Goal: Information Seeking & Learning: Learn about a topic

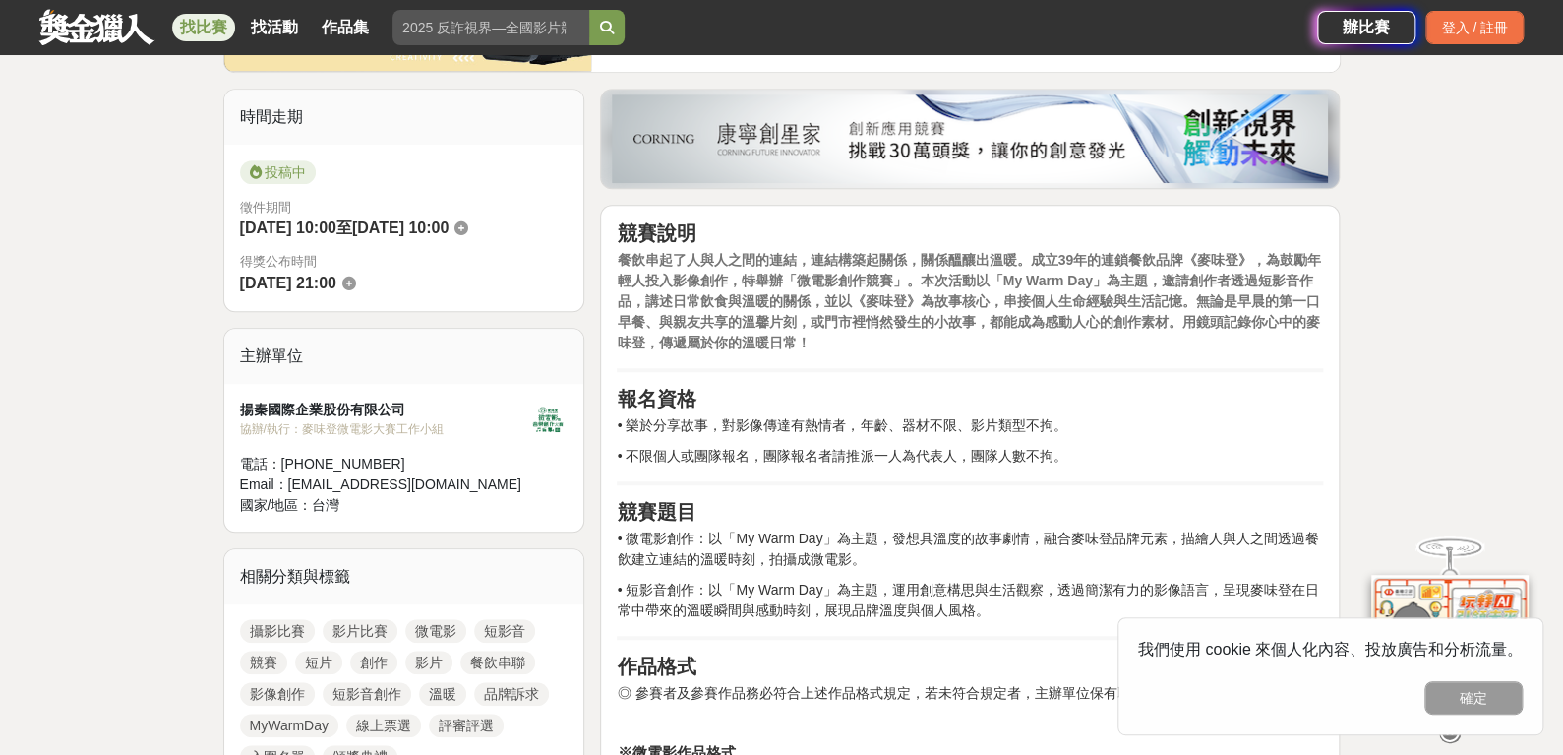
scroll to position [458, 0]
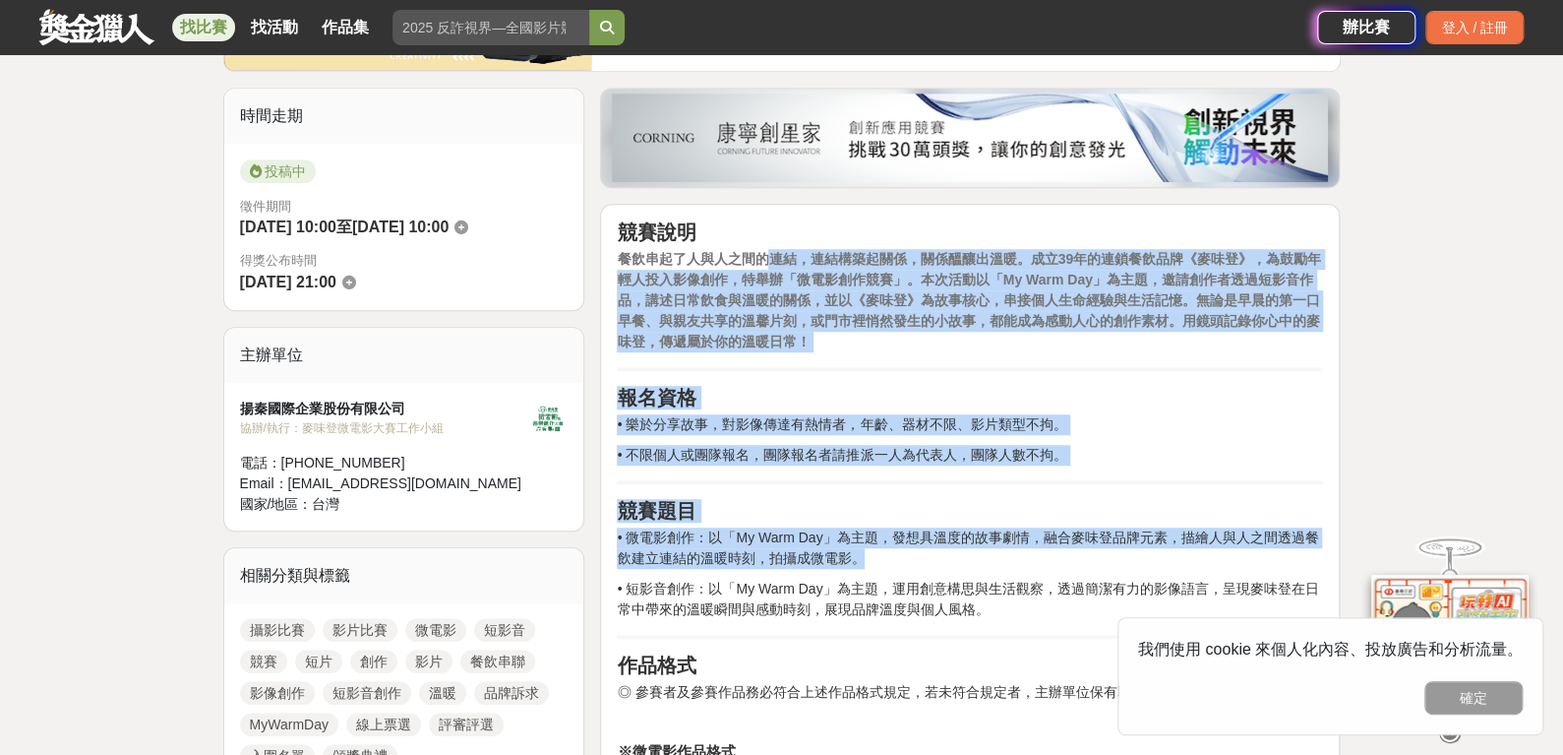
drag, startPoint x: 789, startPoint y: 302, endPoint x: 889, endPoint y: 628, distance: 340.7
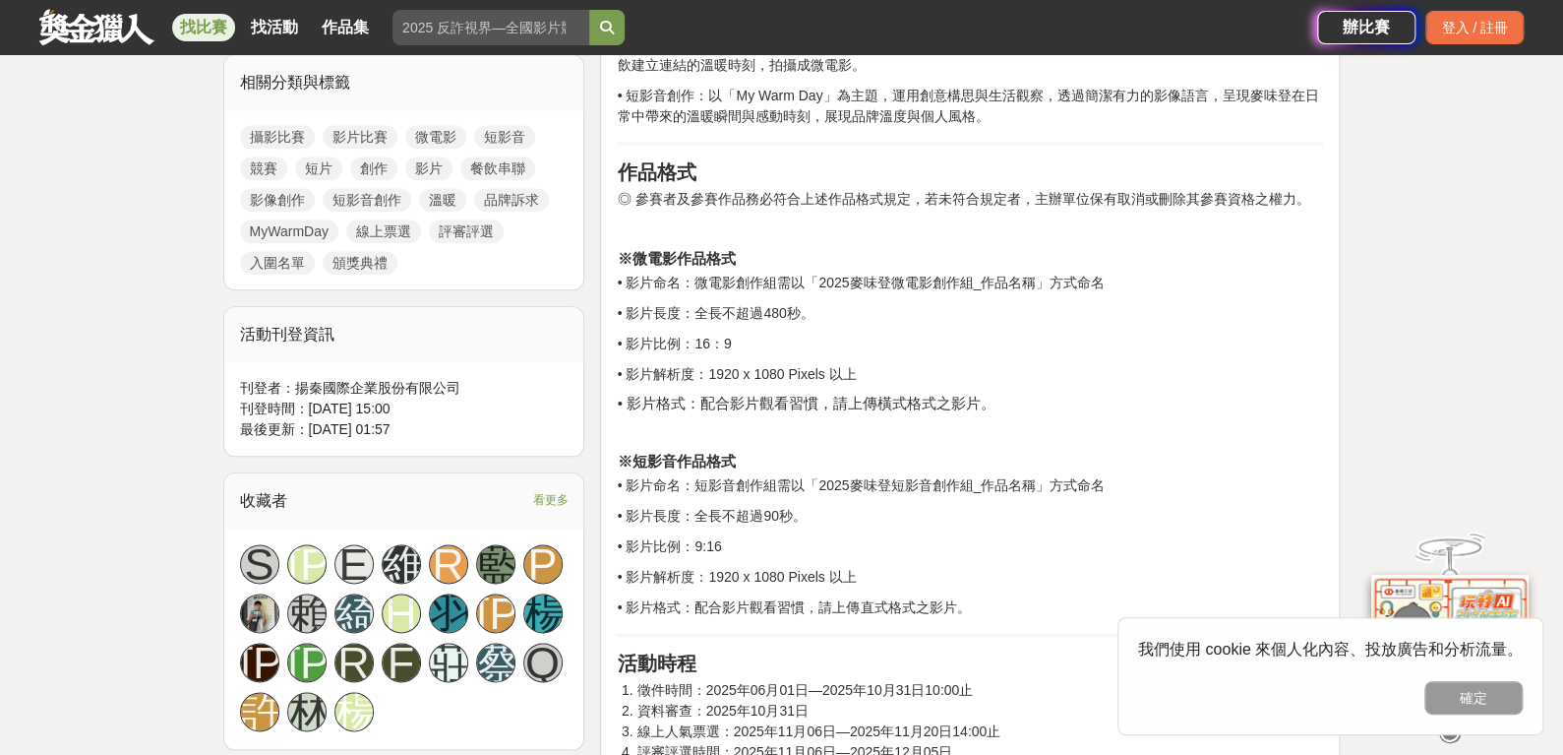
scroll to position [950, 0]
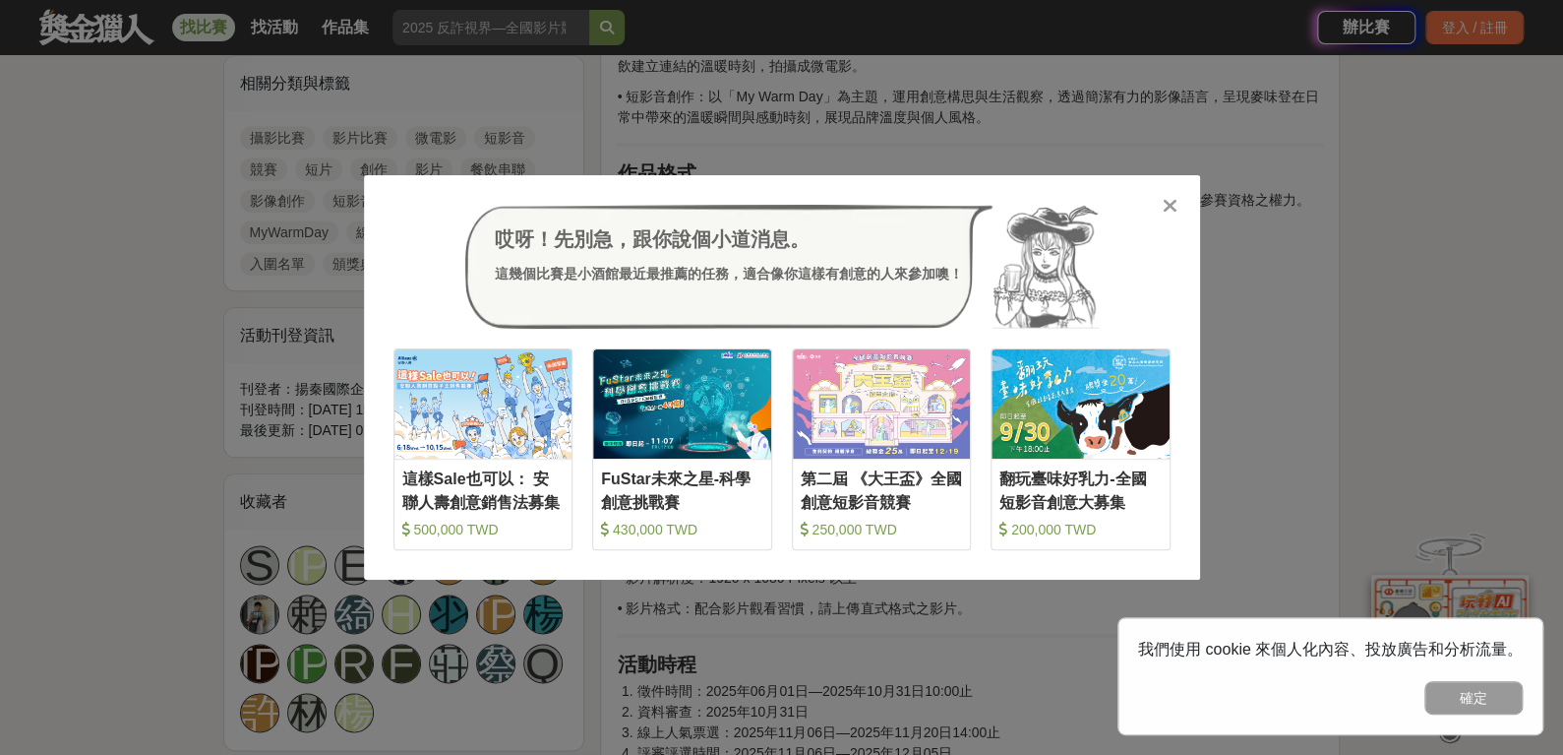
drag, startPoint x: 1171, startPoint y: 207, endPoint x: 1134, endPoint y: 192, distance: 39.3
click at [1171, 207] on icon at bounding box center [1170, 206] width 15 height 20
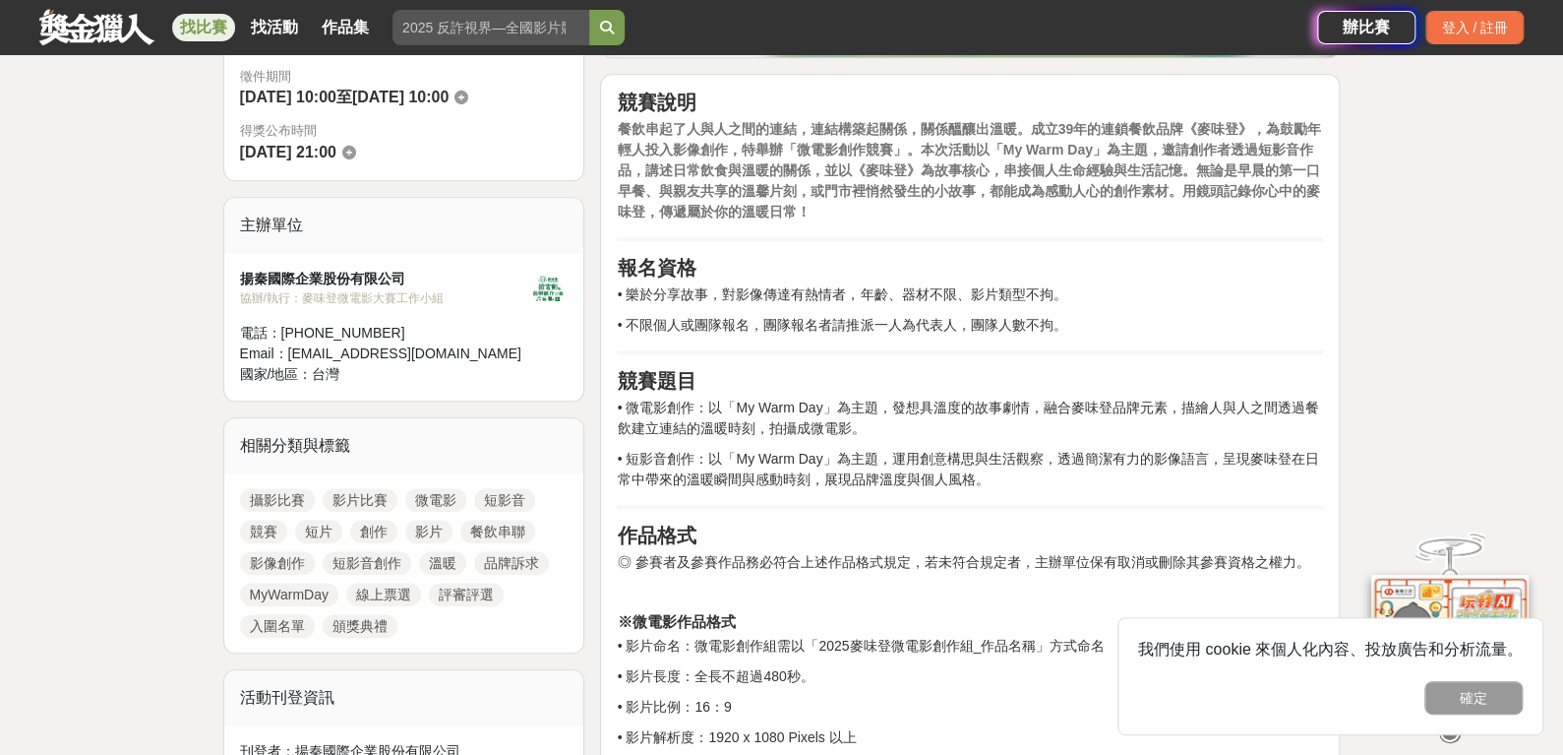
scroll to position [589, 0]
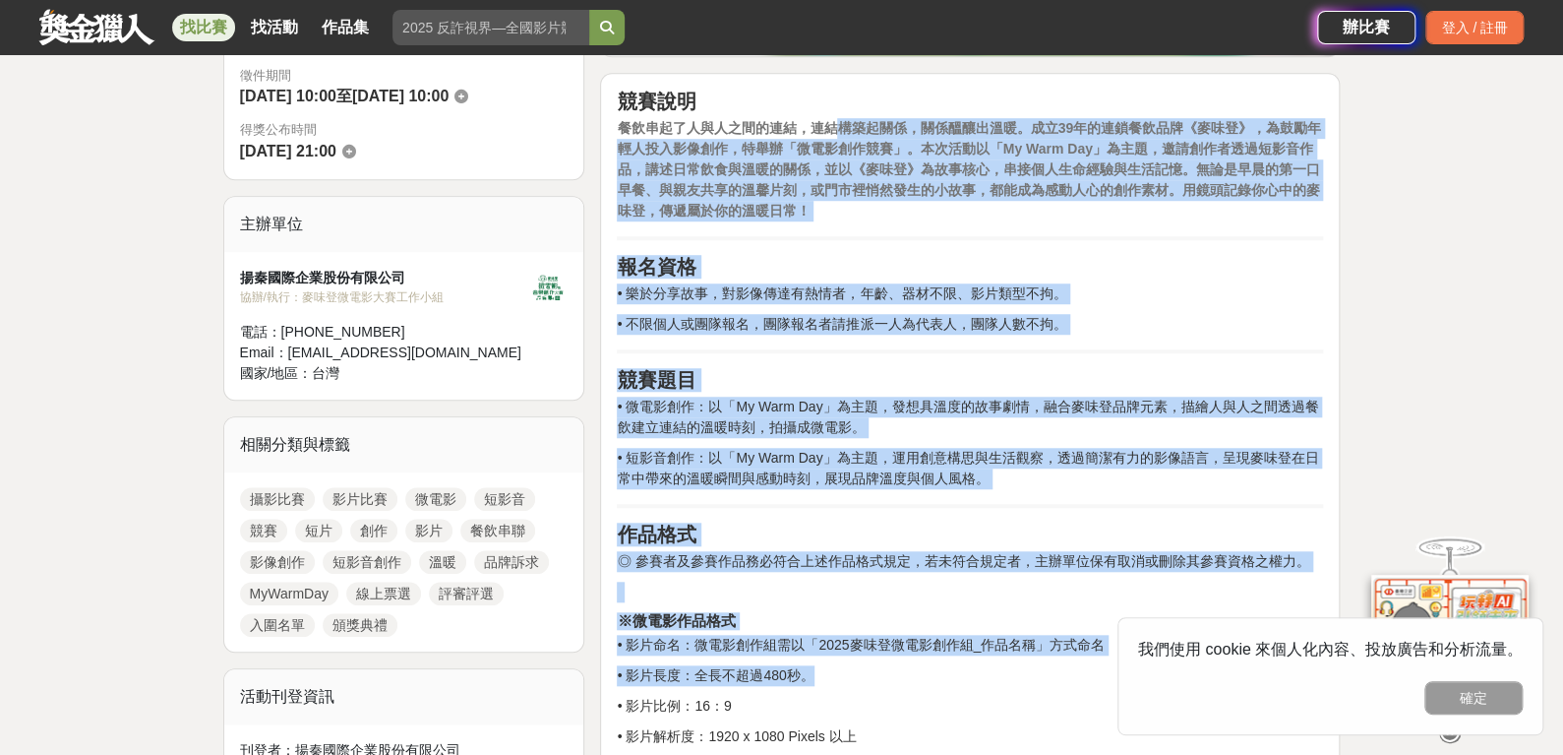
drag, startPoint x: 840, startPoint y: 133, endPoint x: 894, endPoint y: 663, distance: 533.0
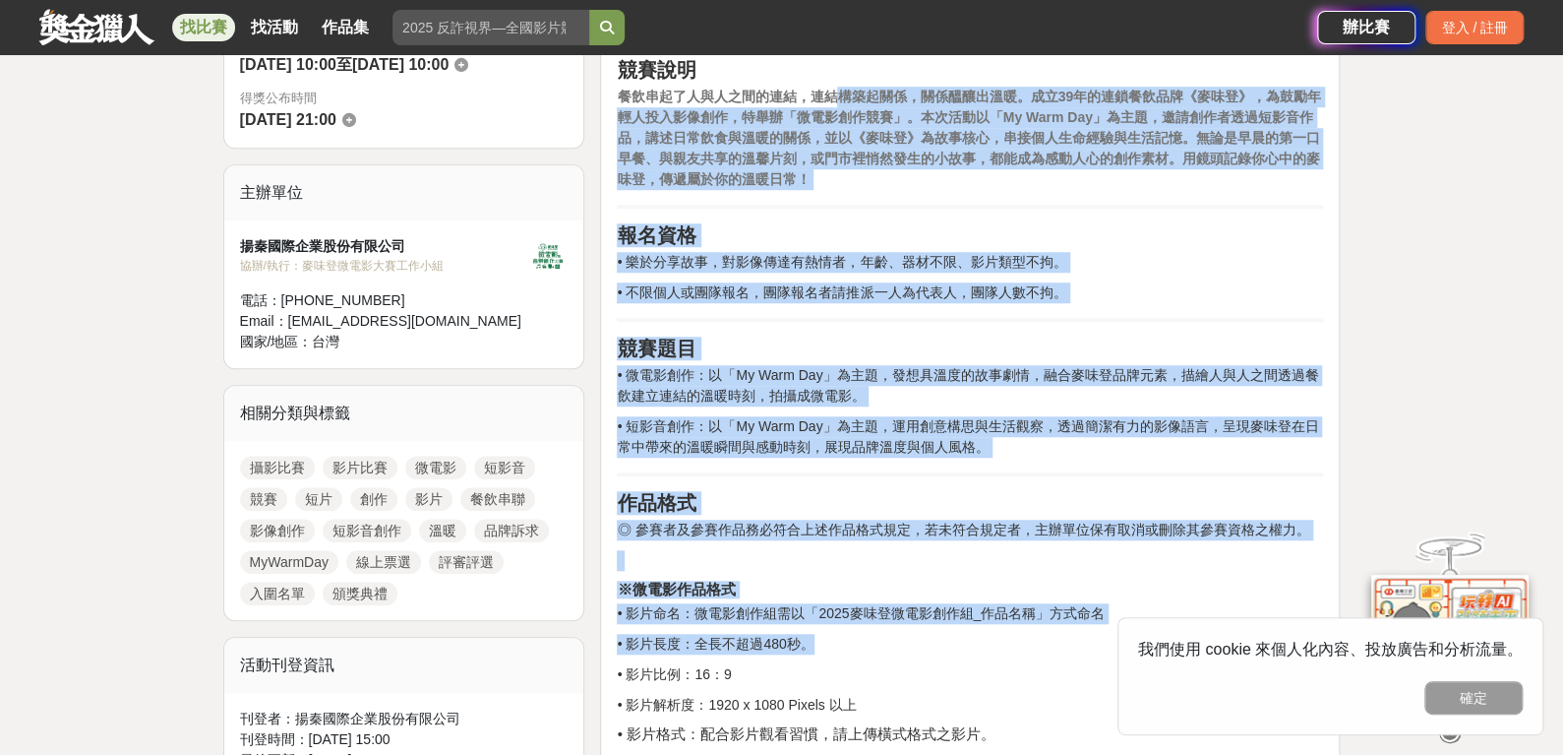
scroll to position [622, 0]
click at [884, 364] on p "• 微電影創作：以「My Warm Day」為主題，發想具溫度的故事劇情，融合麥味登品牌元素，描繪人與人之間透過餐飲建立連結的溫暖時刻，拍攝成微電影。" at bounding box center [970, 384] width 706 height 41
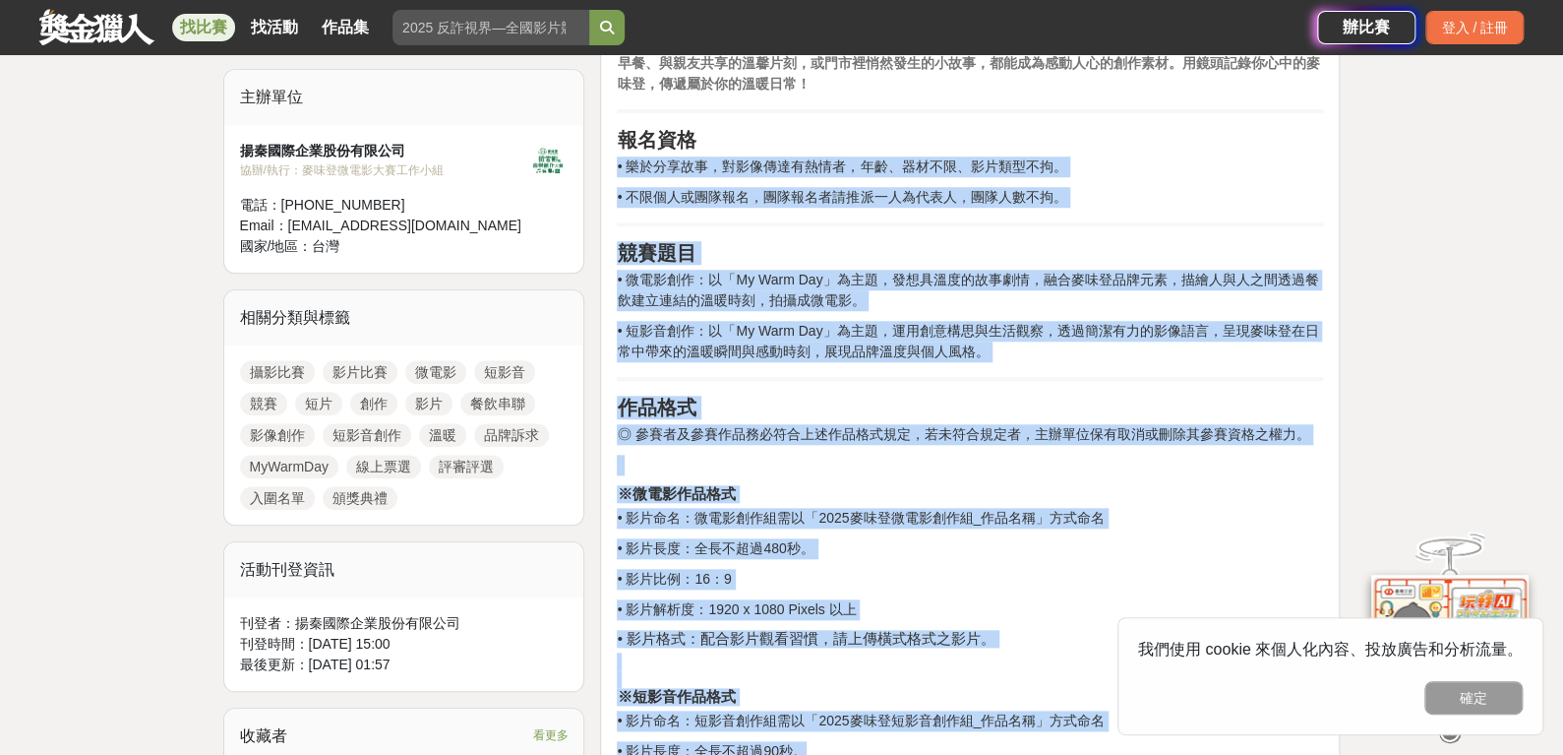
drag, startPoint x: 941, startPoint y: 282, endPoint x: 1019, endPoint y: 754, distance: 477.6
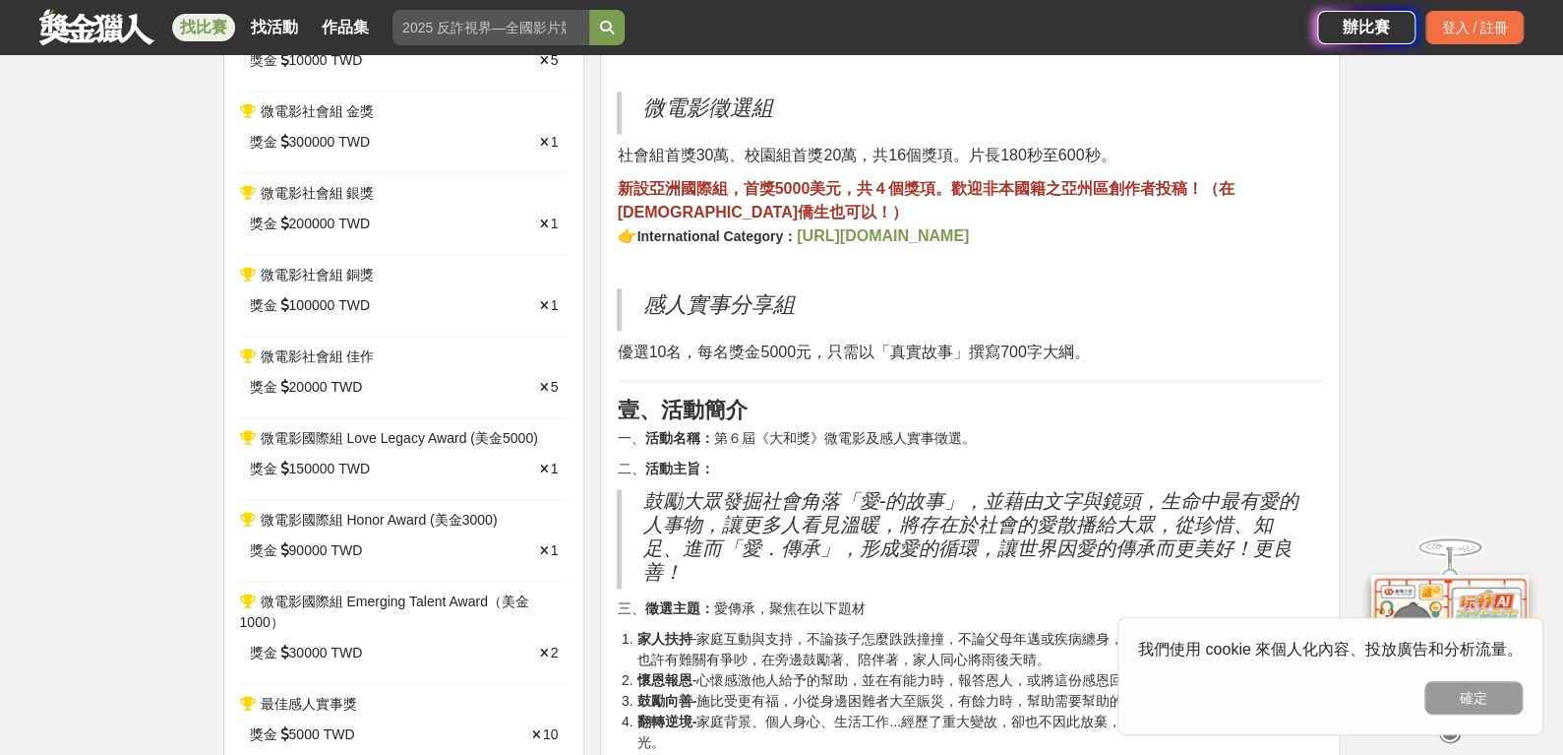
scroll to position [1468, 0]
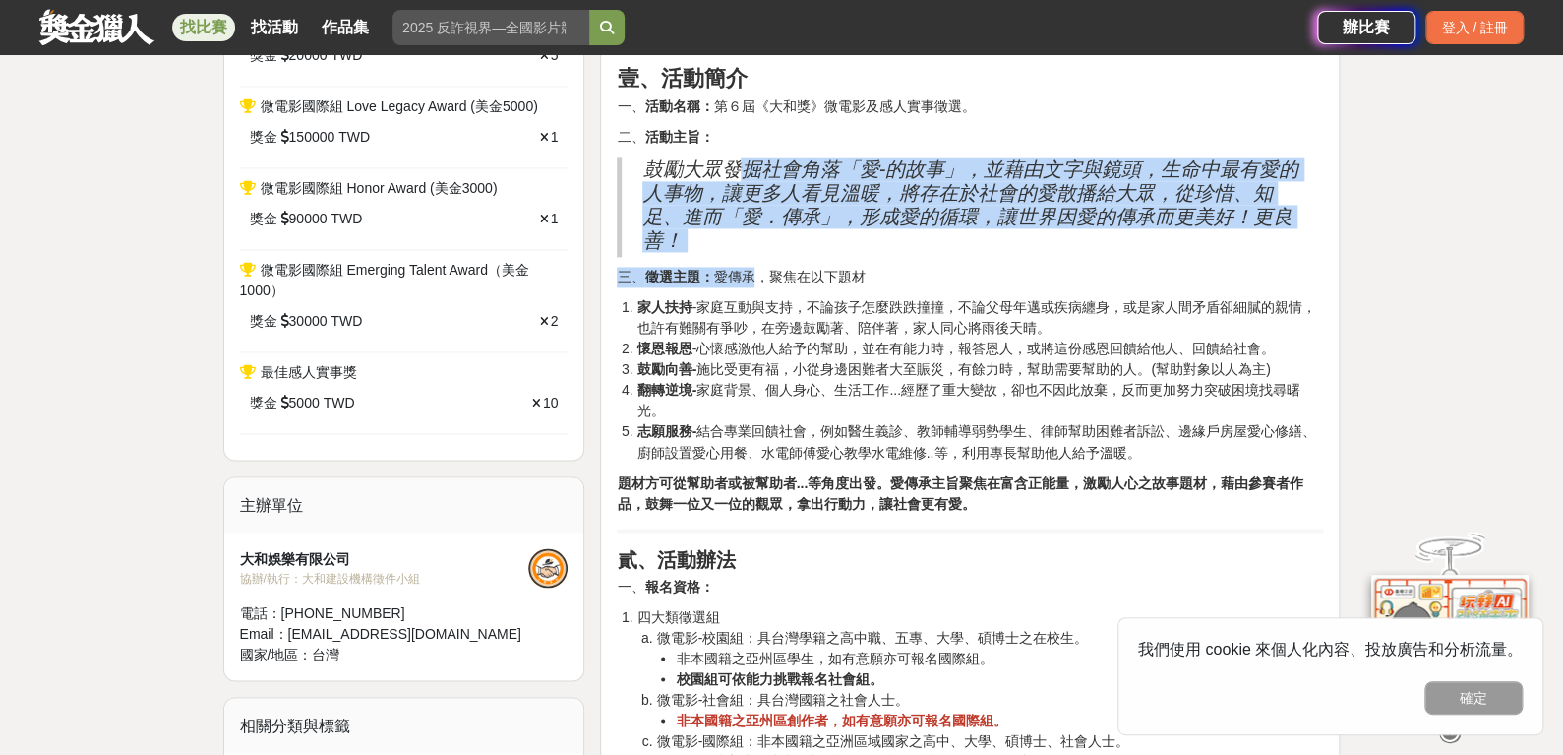
drag, startPoint x: 740, startPoint y: 155, endPoint x: 750, endPoint y: 258, distance: 102.8
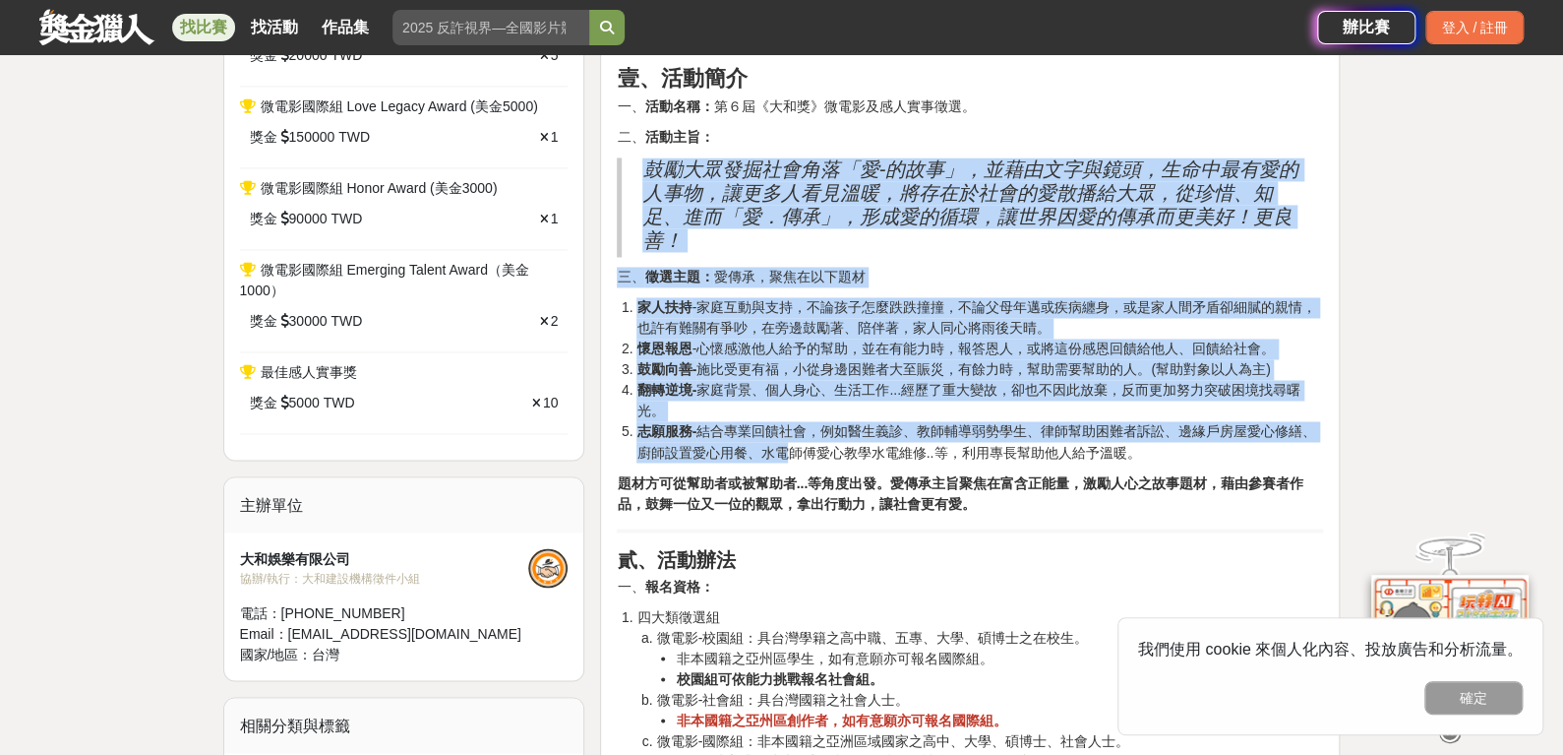
drag, startPoint x: 755, startPoint y: 123, endPoint x: 783, endPoint y: 440, distance: 318.0
click at [783, 440] on li "志願服務- 結合專業回饋社會，例如醫生義診、教師輔導弱勢學生、律師幫助困難者訴訟、邊緣戶房屋愛心修繕、廚師設置愛心用餐、水電師傅愛心教學水電維修..等，利用專…" at bounding box center [979, 441] width 687 height 41
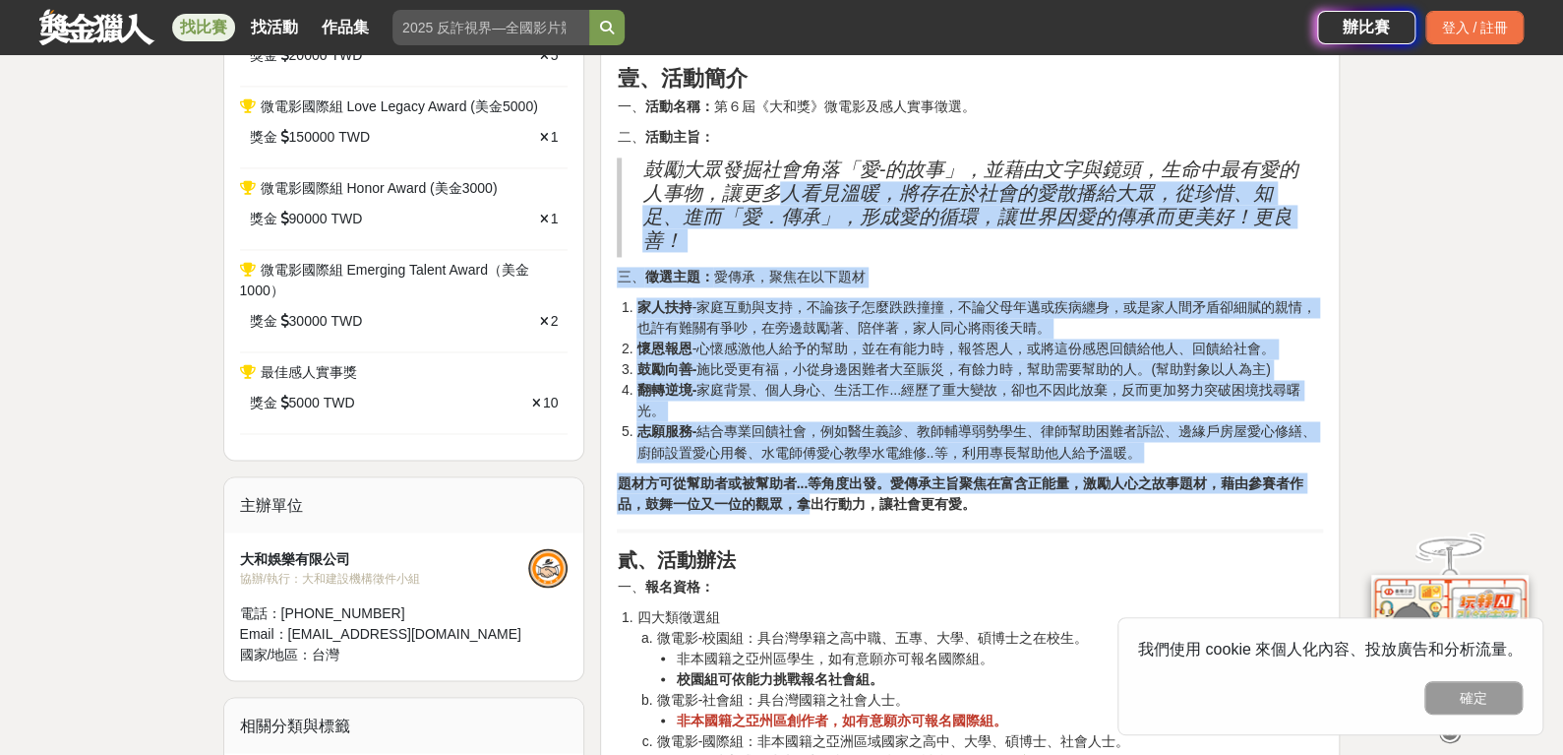
drag, startPoint x: 787, startPoint y: 191, endPoint x: 804, endPoint y: 494, distance: 303.5
click at [804, 494] on strong "題材方可從幫助者或被幫助者...等角度出發。愛傳承主旨聚焦在富含正能量，激勵人心之故事題材，藉由參賽者作品，鼓舞一位又一位的觀眾，拿出行動力，讓社會更有愛。" at bounding box center [960, 492] width 687 height 36
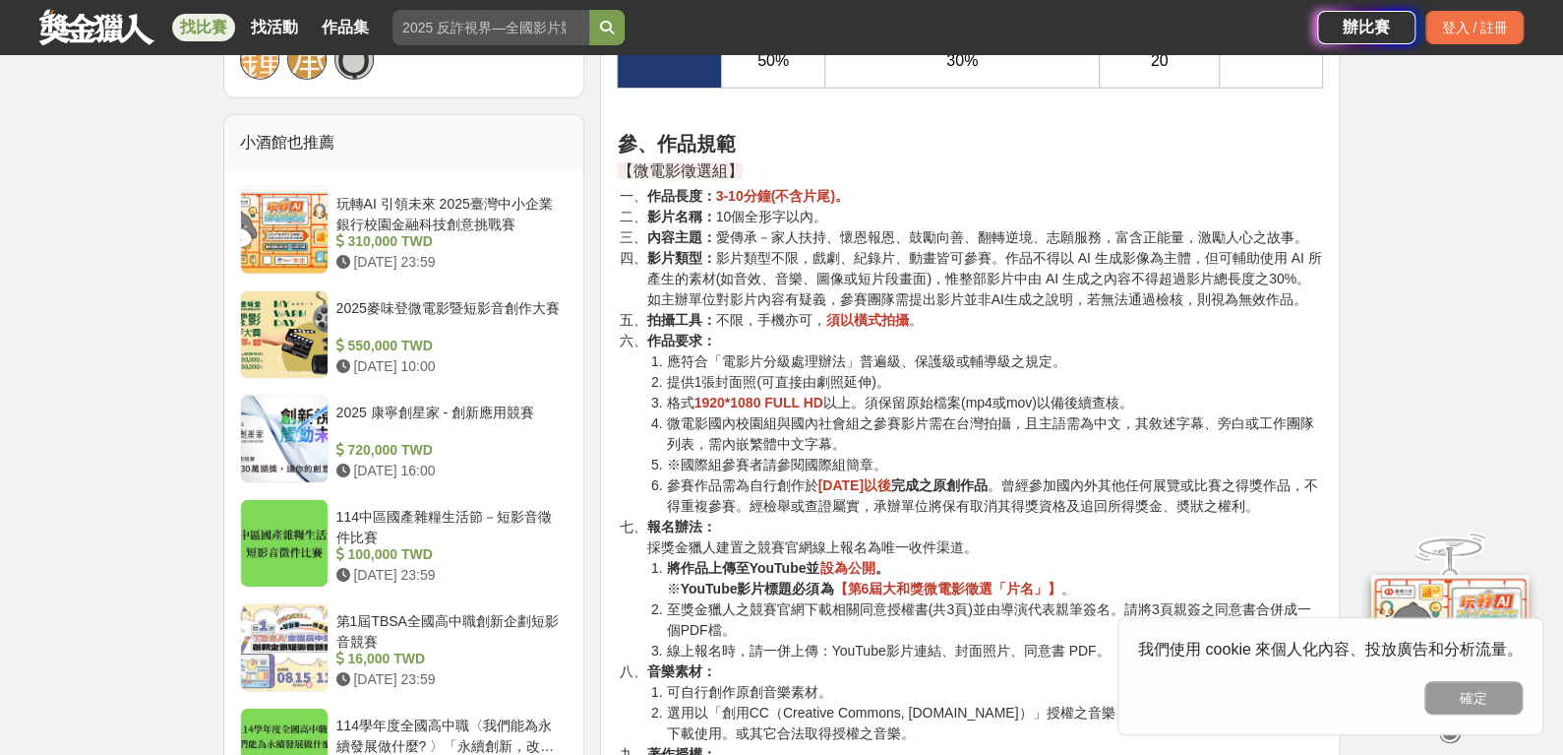
scroll to position [2822, 0]
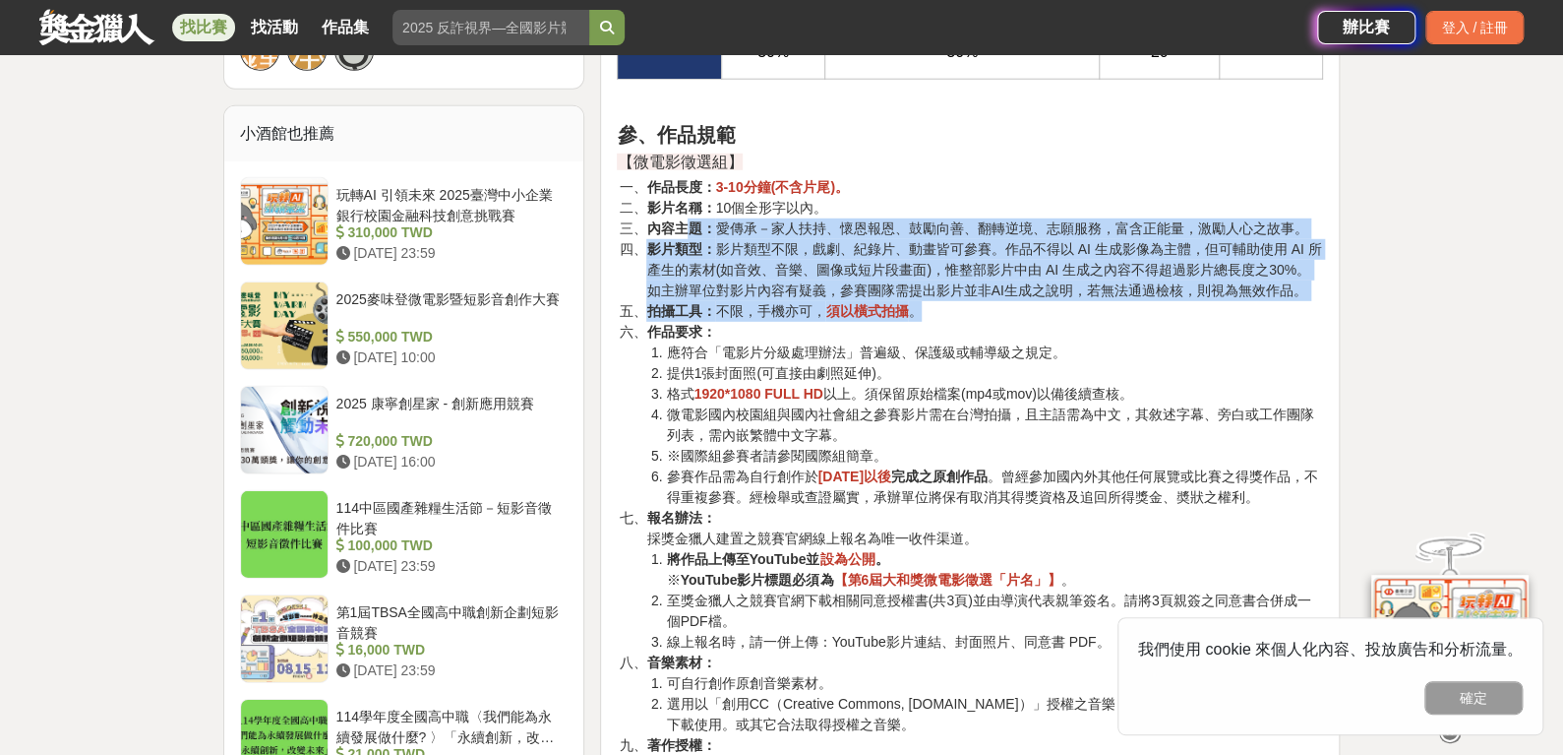
drag, startPoint x: 693, startPoint y: 245, endPoint x: 1049, endPoint y: 297, distance: 359.9
click at [1049, 297] on ol "作品長度： 3-10分鐘(不含片尾)。 影片名稱： 10個全形字以內。 內容主題： 愛傳承－家人扶持、懷恩報恩、鼓勵向善、翻轉逆境、志願服務，富含正能量，激勵…" at bounding box center [970, 466] width 706 height 578
click at [1049, 301] on li "拍攝工具： 不限，手機亦可， 須以橫式拍攝 。" at bounding box center [984, 311] width 677 height 21
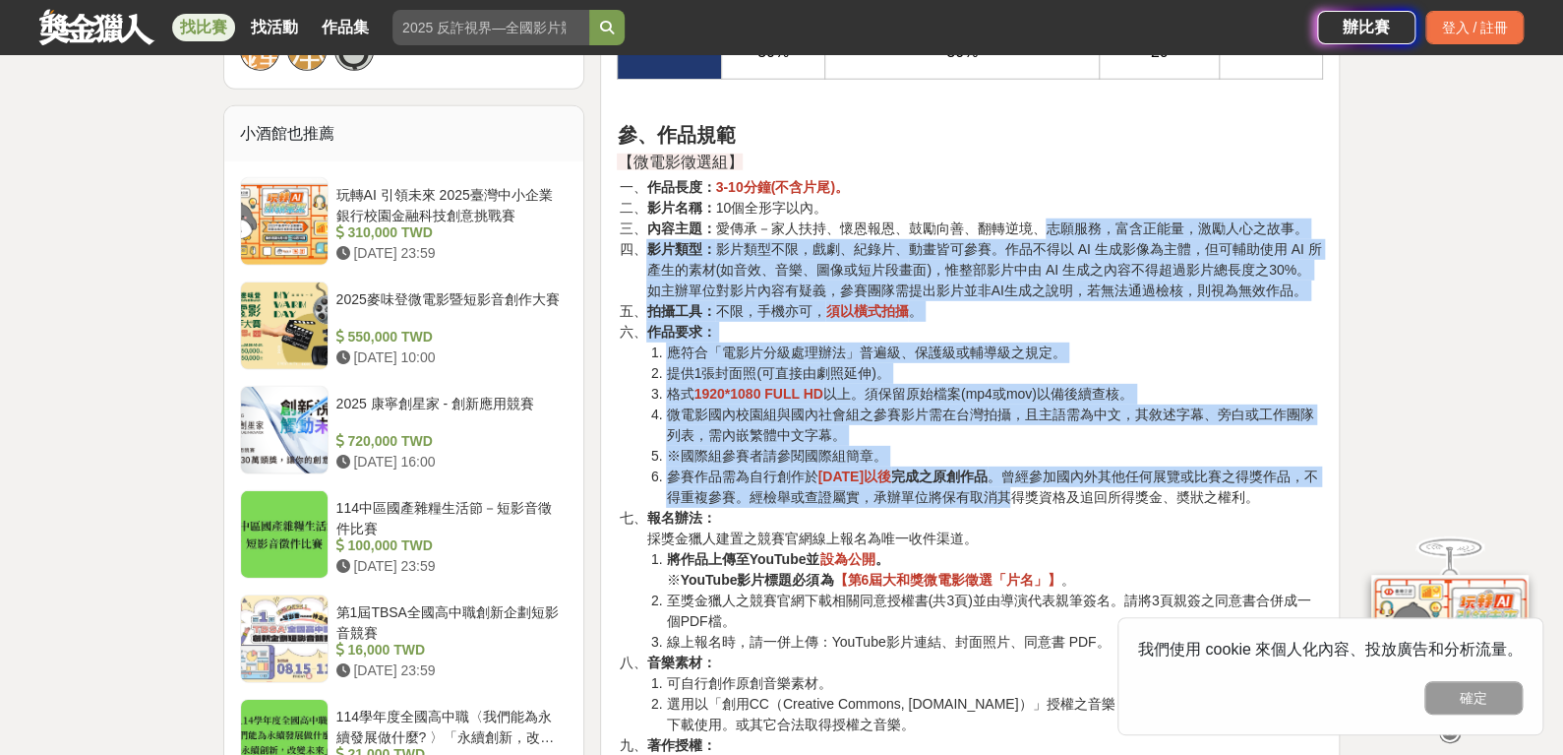
drag, startPoint x: 1049, startPoint y: 222, endPoint x: 1065, endPoint y: 486, distance: 264.2
click at [1065, 486] on ol "作品長度： 3-10分鐘(不含片尾)。 影片名稱： 10個全形字以內。 內容主題： 愛傳承－家人扶持、懷恩報恩、鼓勵向善、翻轉逆境、志願服務，富含正能量，激勵…" at bounding box center [970, 466] width 706 height 578
click at [1065, 486] on li "參賽作品需為自行創作於 2024年9月1日以後 完成之原創作品 。曾經參加國內外其他任何展覽或比賽之得獎作品，不得重複參賽。經檢舉或查證屬實，承辦單位將保有取…" at bounding box center [994, 486] width 657 height 41
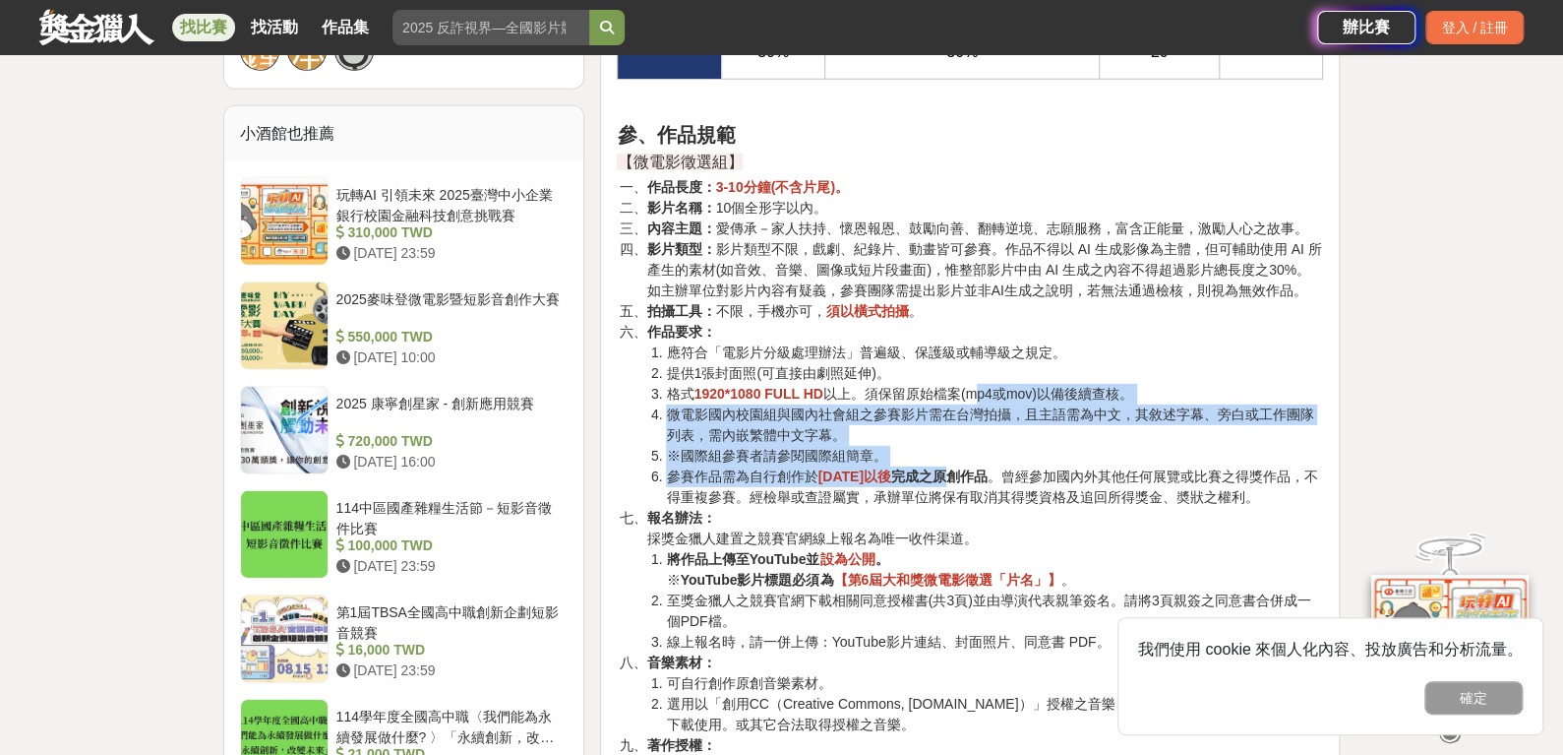
drag, startPoint x: 979, startPoint y: 391, endPoint x: 997, endPoint y: 468, distance: 79.7
click at [997, 468] on ol "應符合「電影片分級處理辦法」普遍級、保護級或輔導級之規定。 提供1張封面照(可直接由劇照延伸)。 格式 1920*1080 FULL HD 以上。須保留原始檔…" at bounding box center [984, 424] width 677 height 165
click at [1036, 458] on li "※國際組參賽者請參閱國際組簡章。" at bounding box center [994, 456] width 657 height 21
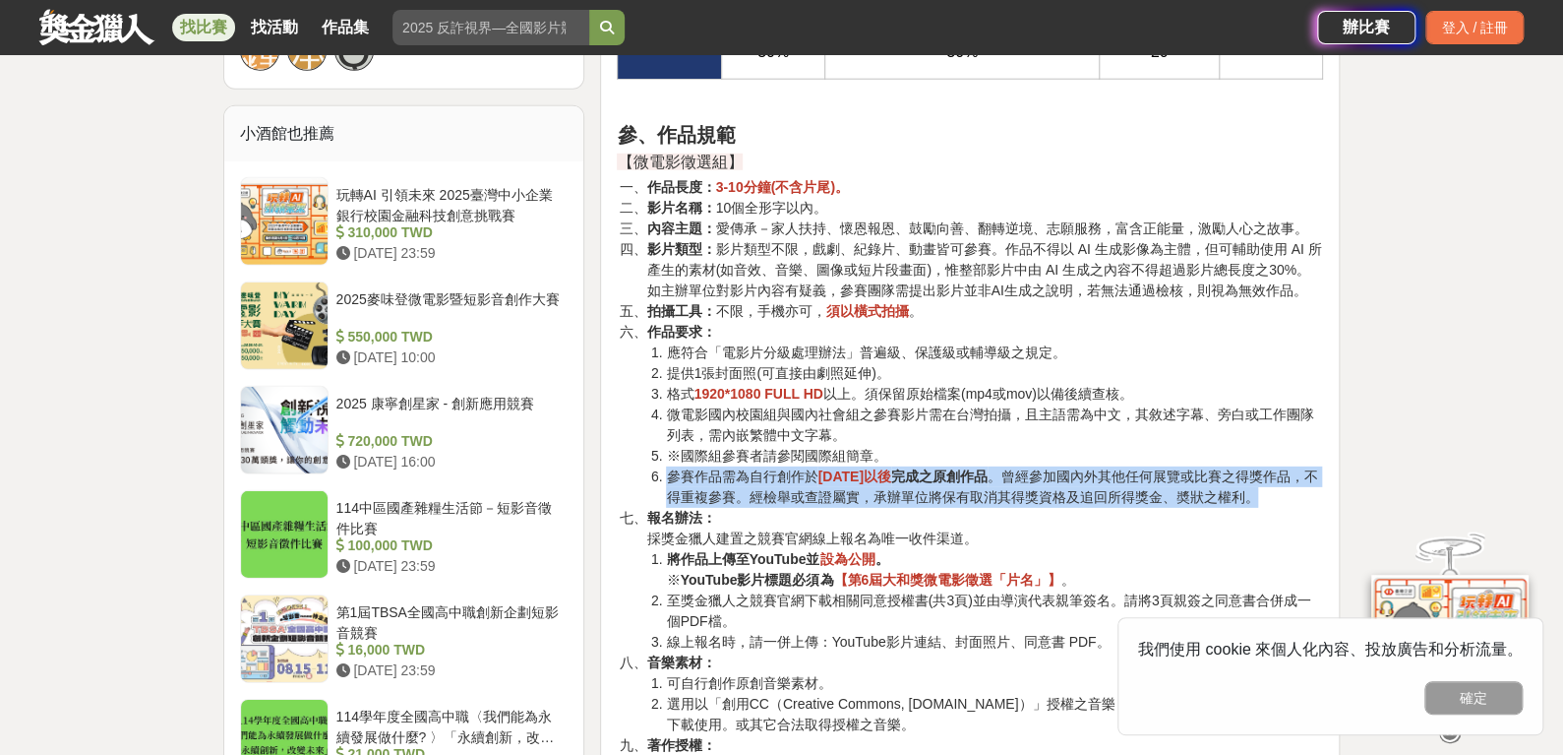
drag, startPoint x: 1016, startPoint y: 457, endPoint x: 1035, endPoint y: 514, distance: 59.1
click at [1035, 514] on ol "作品長度： 3-10分鐘(不含片尾)。 影片名稱： 10個全形字以內。 內容主題： 愛傳承－家人扶持、懷恩報恩、鼓勵向善、翻轉逆境、志願服務，富含正能量，激勵…" at bounding box center [970, 466] width 706 height 578
click at [1048, 508] on li "報名辦法： 採獎金獵人建置之競賽官網線上報名為唯一收件渠道。 將作品上傳至YouTube並 設為公開 。 ※ YouTube影片標題必須為 【第6屆大和獎微電…" at bounding box center [984, 580] width 677 height 145
drag, startPoint x: 1048, startPoint y: 502, endPoint x: 926, endPoint y: 434, distance: 139.6
click at [926, 434] on ol "作品長度： 3-10分鐘(不含片尾)。 影片名稱： 10個全形字以內。 內容主題： 愛傳承－家人扶持、懷恩報恩、鼓勵向善、翻轉逆境、志願服務，富含正能量，激勵…" at bounding box center [970, 466] width 706 height 578
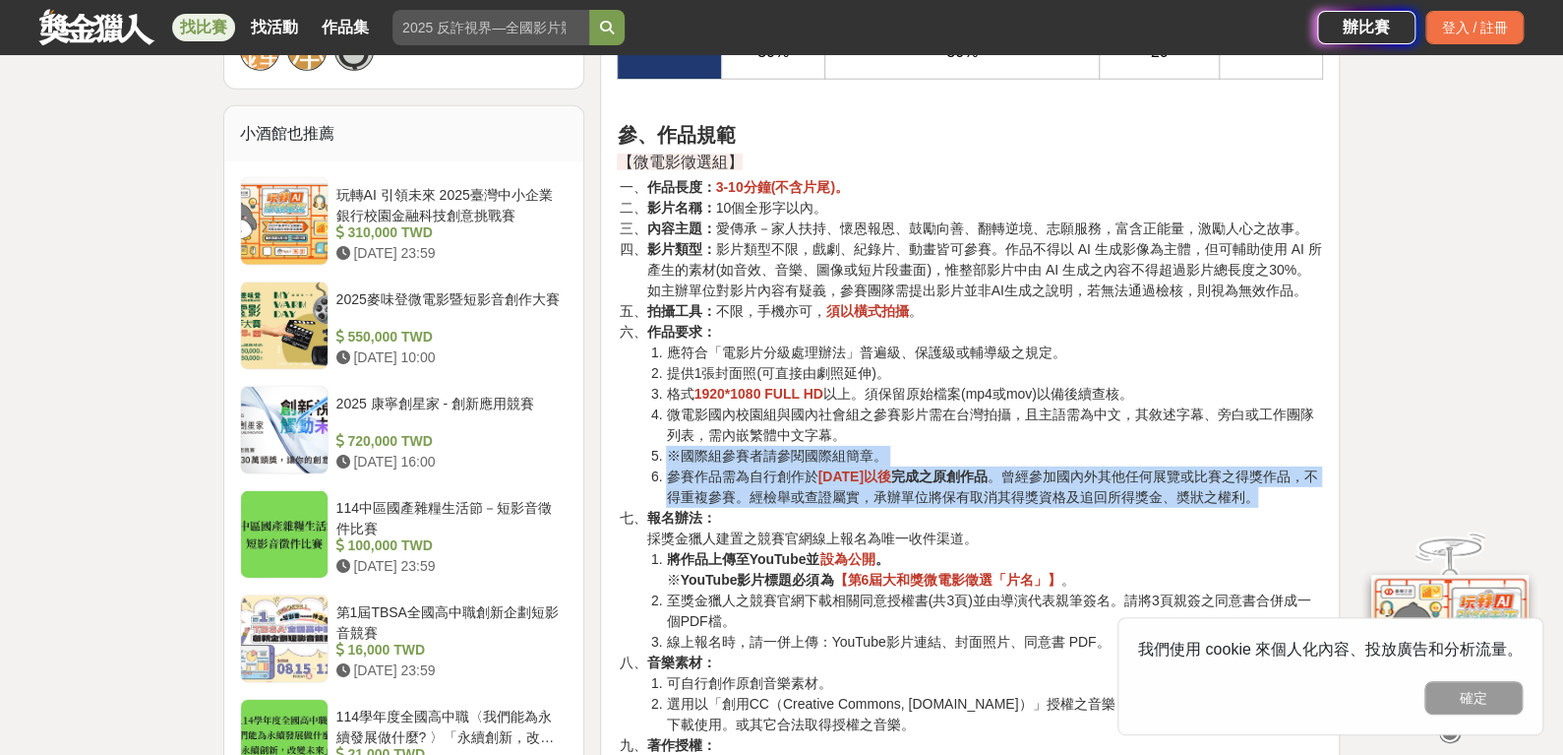
click at [926, 434] on li "微電影國內校園組與國內社會組之參賽影片需在台灣拍攝，且主語需為中文，其敘述字幕、旁白或工作團隊列表，需內嵌繁體中文字幕。" at bounding box center [994, 424] width 657 height 41
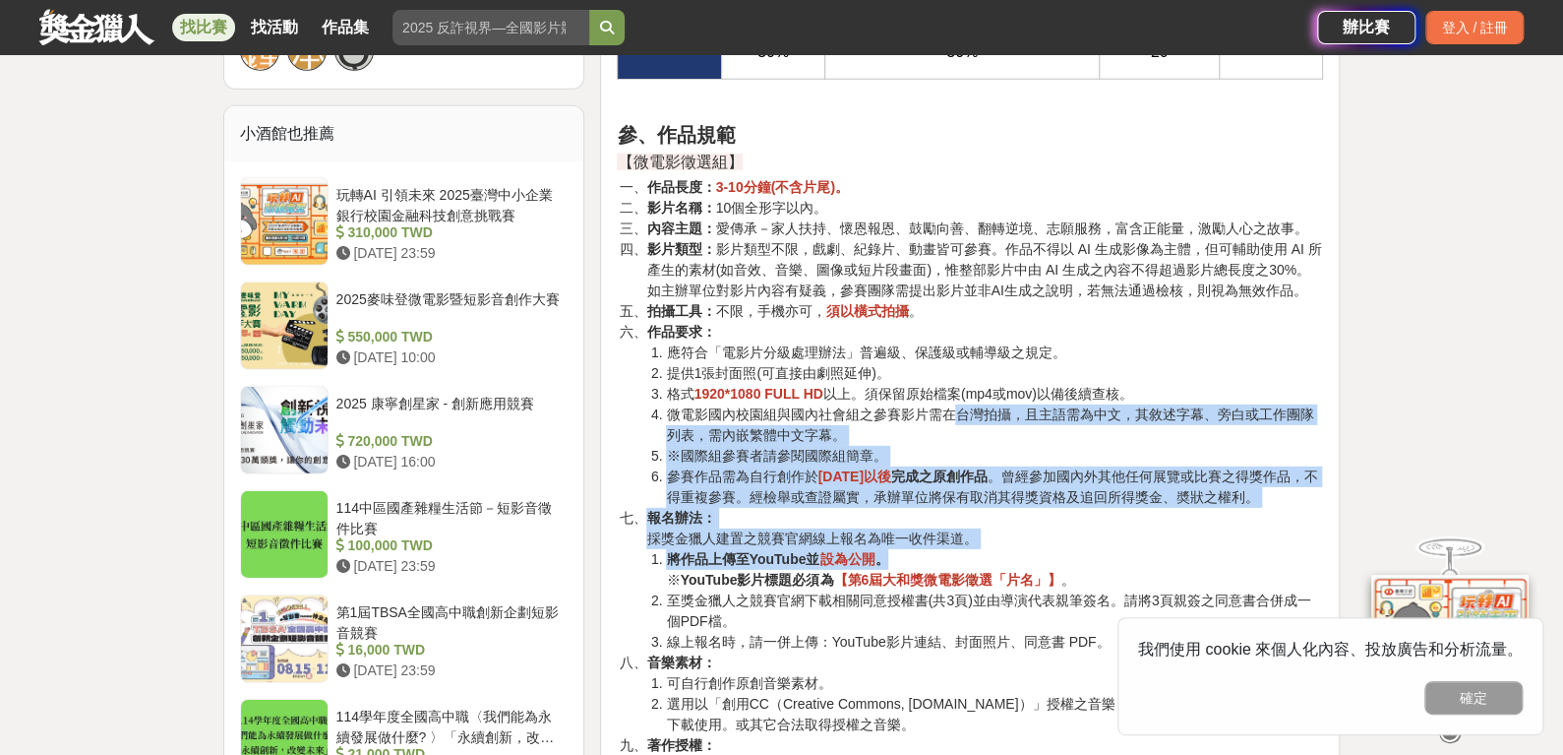
drag, startPoint x: 951, startPoint y: 422, endPoint x: 980, endPoint y: 559, distance: 139.7
click at [980, 559] on ol "作品長度： 3-10分鐘(不含片尾)。 影片名稱： 10個全形字以內。 內容主題： 愛傳承－家人扶持、懷恩報恩、鼓勵向善、翻轉逆境、志願服務，富含正能量，激勵…" at bounding box center [970, 466] width 706 height 578
click at [980, 559] on li "將作品上傳至YouTube並 設為公開 。 ※ YouTube影片標題必須為 【第6屆大和獎微電影徵選「片名」】 。" at bounding box center [994, 569] width 657 height 41
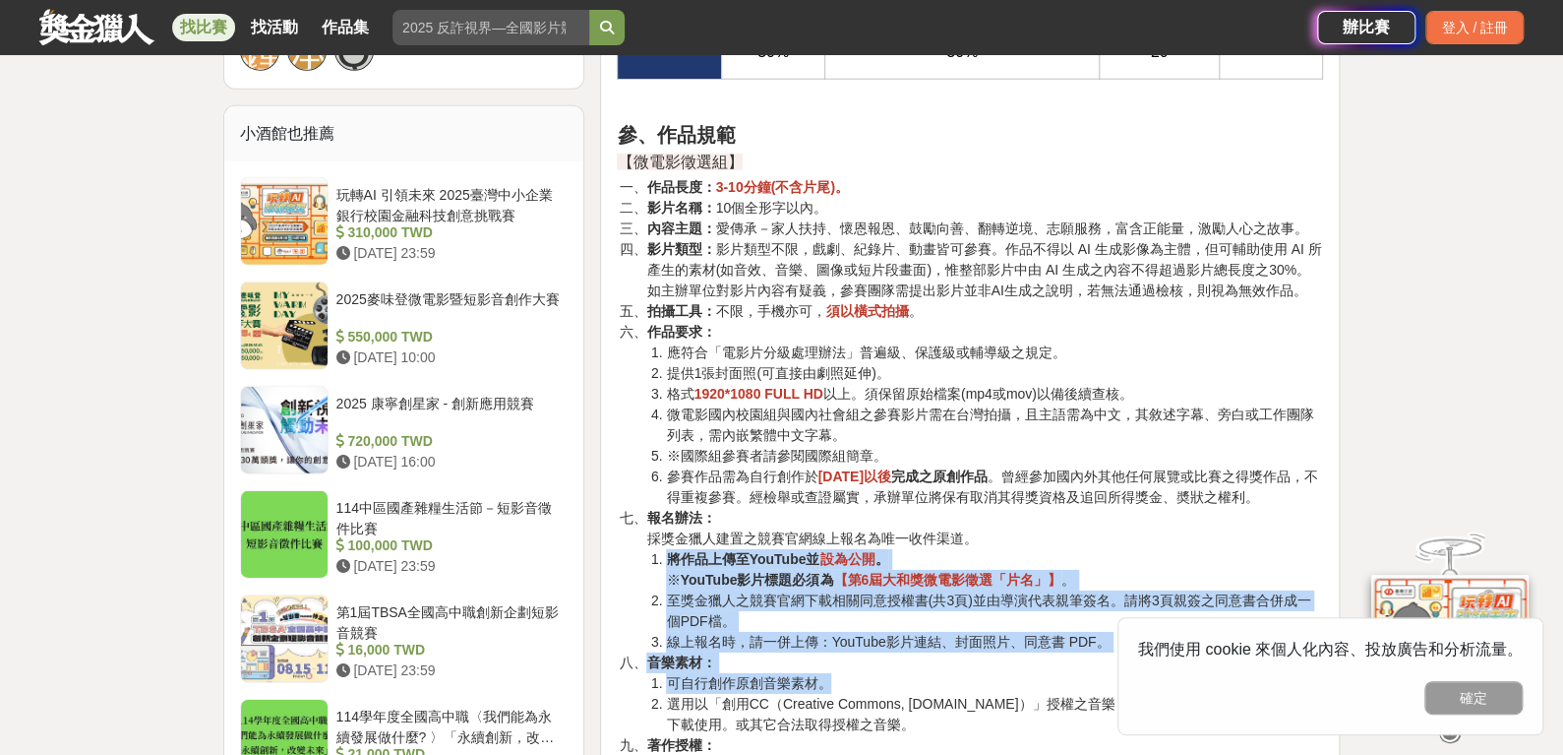
drag, startPoint x: 1031, startPoint y: 537, endPoint x: 1056, endPoint y: 671, distance: 136.0
click at [1056, 671] on ol "作品長度： 3-10分鐘(不含片尾)。 影片名稱： 10個全形字以內。 內容主題： 愛傳承－家人扶持、懷恩報恩、鼓勵向善、翻轉逆境、志願服務，富含正能量，激勵…" at bounding box center [970, 466] width 706 height 578
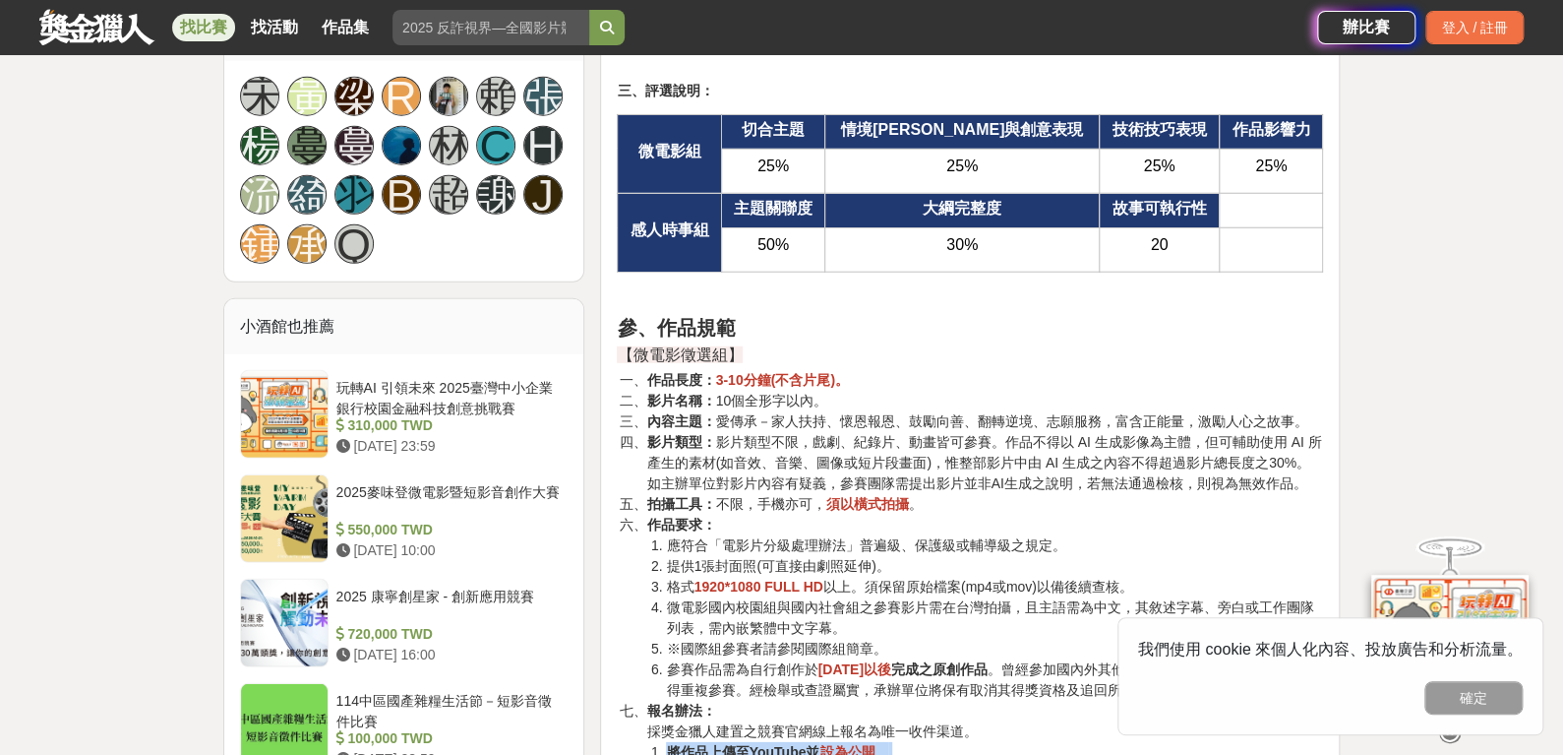
scroll to position [2761, 0]
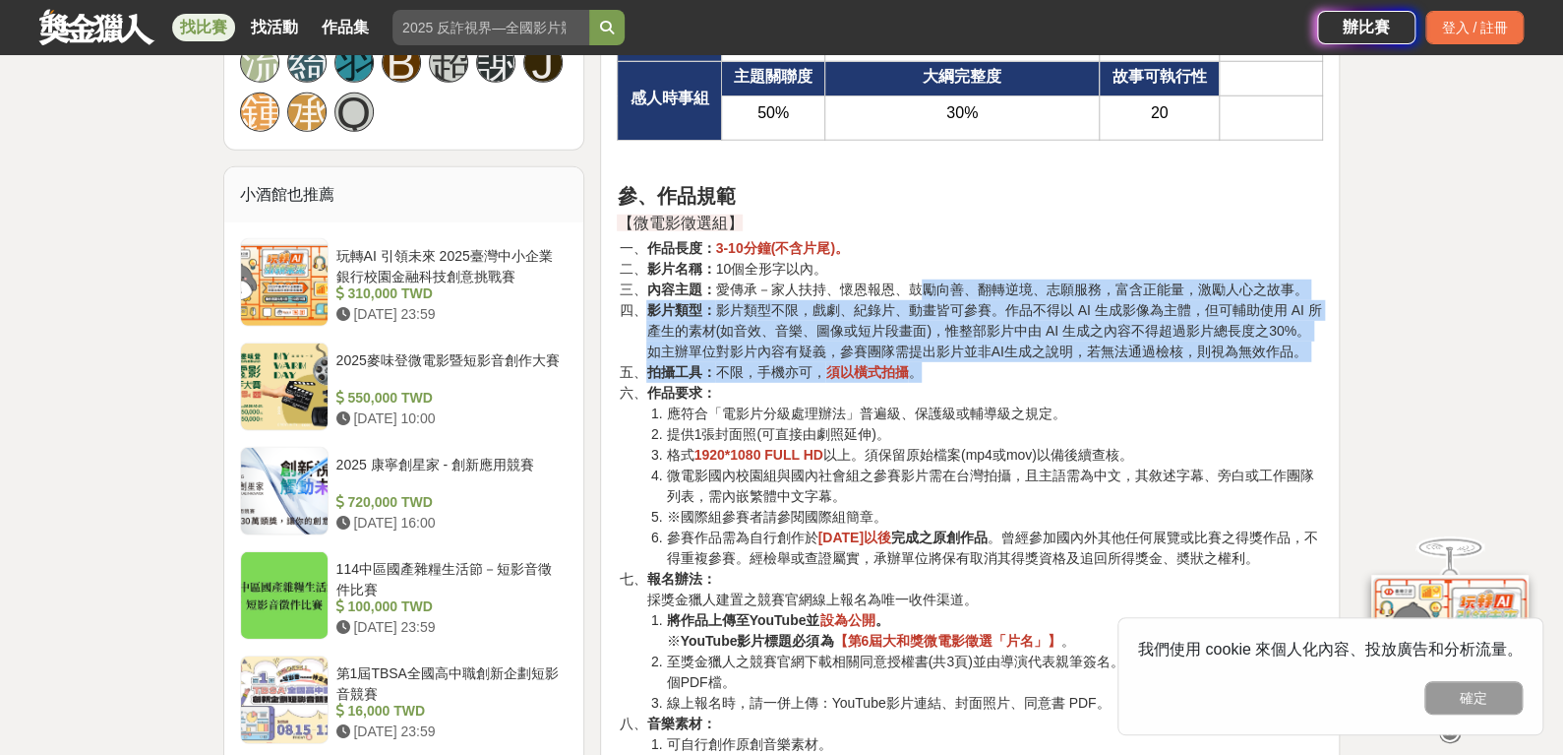
drag, startPoint x: 925, startPoint y: 280, endPoint x: 1136, endPoint y: 357, distance: 225.0
click at [1136, 357] on ol "作品長度： 3-10分鐘(不含片尾)。 影片名稱： 10個全形字以內。 內容主題： 愛傳承－家人扶持、懷恩報恩、鼓勵向善、翻轉逆境、志願服務，富含正能量，激勵…" at bounding box center [970, 527] width 706 height 578
click at [1136, 362] on li "拍攝工具： 不限，手機亦可， 須以橫式拍攝 。" at bounding box center [984, 372] width 677 height 21
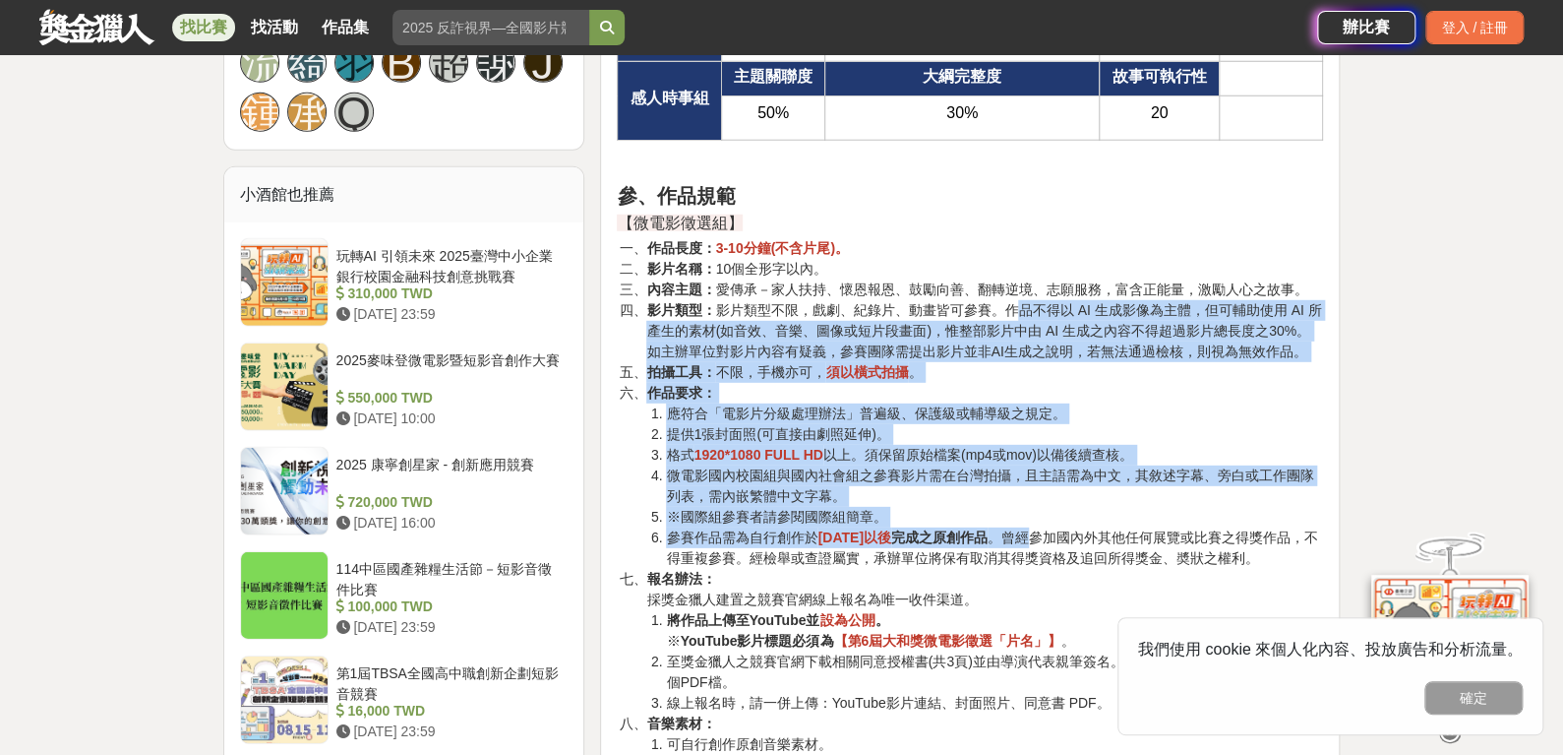
drag, startPoint x: 1017, startPoint y: 304, endPoint x: 1069, endPoint y: 535, distance: 237.0
click at [1069, 525] on ol "作品長度： 3-10分鐘(不含片尾)。 影片名稱： 10個全形字以內。 內容主題： 愛傳承－家人扶持、懷恩報恩、鼓勵向善、翻轉逆境、志願服務，富含正能量，激勵…" at bounding box center [970, 527] width 706 height 578
click at [1069, 540] on li "參賽作品需為自行創作於 2024年9月1日以後 完成之原創作品 。曾經參加國內外其他任何展覽或比賽之得獎作品，不得重複參賽。經檢舉或查證屬實，承辦單位將保有取…" at bounding box center [994, 547] width 657 height 41
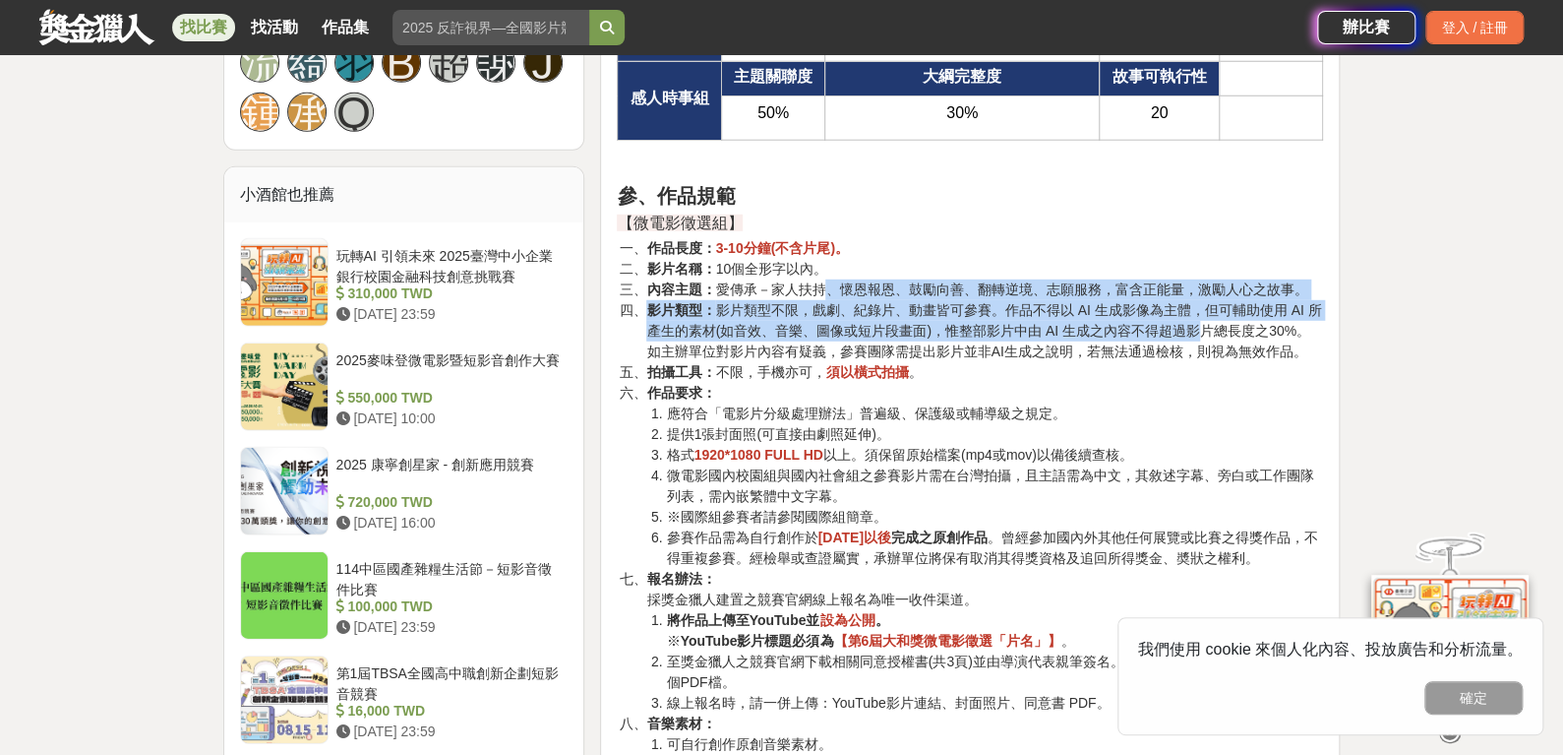
drag, startPoint x: 826, startPoint y: 283, endPoint x: 1197, endPoint y: 317, distance: 372.4
click at [1197, 317] on ol "作品長度： 3-10分鐘(不含片尾)。 影片名稱： 10個全形字以內。 內容主題： 愛傳承－家人扶持、懷恩報恩、鼓勵向善、翻轉逆境、志願服務，富含正能量，激勵…" at bounding box center [970, 527] width 706 height 578
click at [1197, 317] on li "影片類型： 影片類型不限，戲劇、紀錄片、動畫皆可參賽。作品不得以 AI 生成影像為主體，但可輔助使用 AI 所產生的素材(如音效、音樂、圖像或短片段畫面)，惟…" at bounding box center [984, 331] width 677 height 62
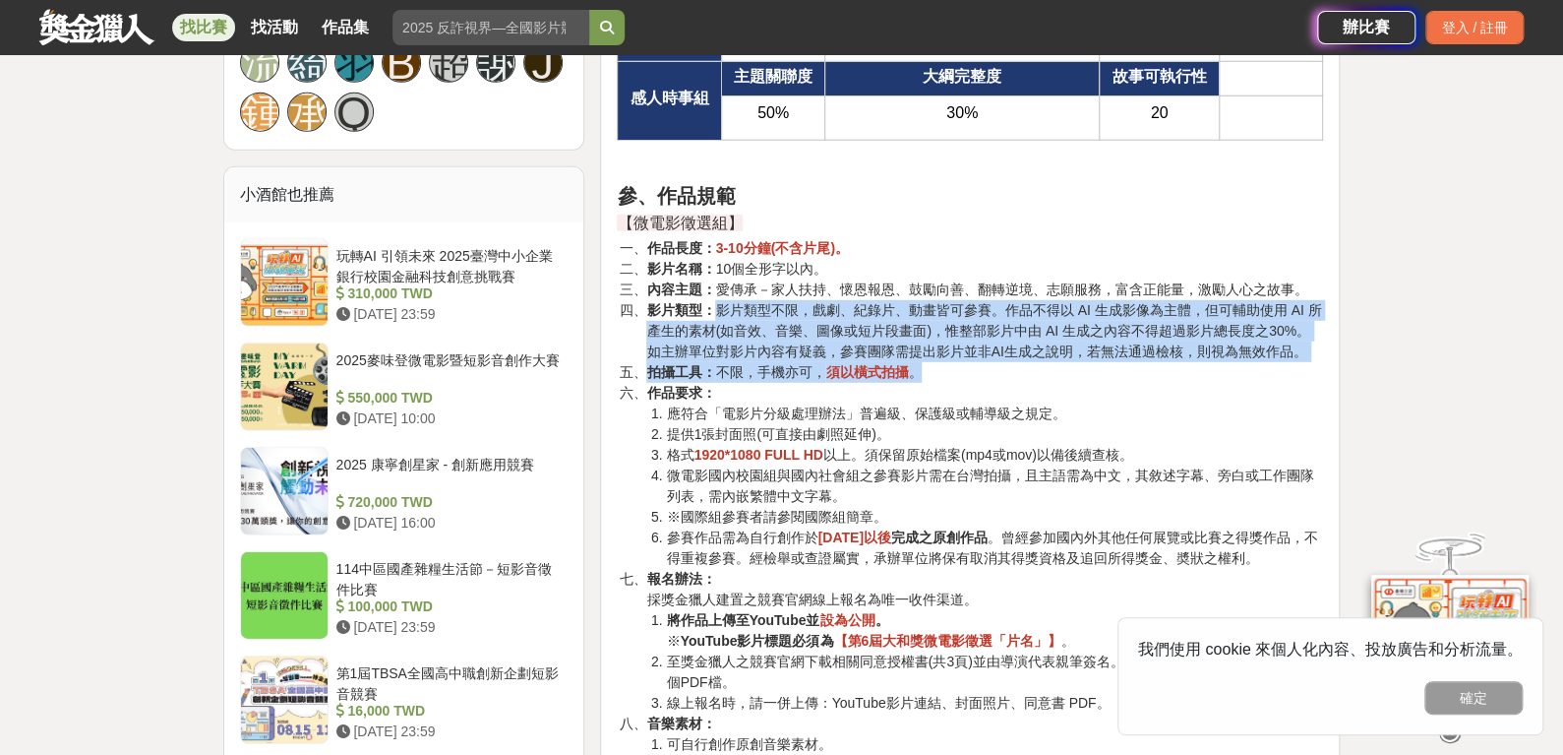
drag, startPoint x: 710, startPoint y: 302, endPoint x: 1216, endPoint y: 369, distance: 510.1
click at [1216, 369] on ol "作品長度： 3-10分鐘(不含片尾)。 影片名稱： 10個全形字以內。 內容主題： 愛傳承－家人扶持、懷恩報恩、鼓勵向善、翻轉逆境、志願服務，富含正能量，激勵…" at bounding box center [970, 527] width 706 height 578
click at [1170, 350] on li "影片類型： 影片類型不限，戲劇、紀錄片、動畫皆可參賽。作品不得以 AI 生成影像為主體，但可輔助使用 AI 所產生的素材(如音效、音樂、圖像或短片段畫面)，惟…" at bounding box center [984, 331] width 677 height 62
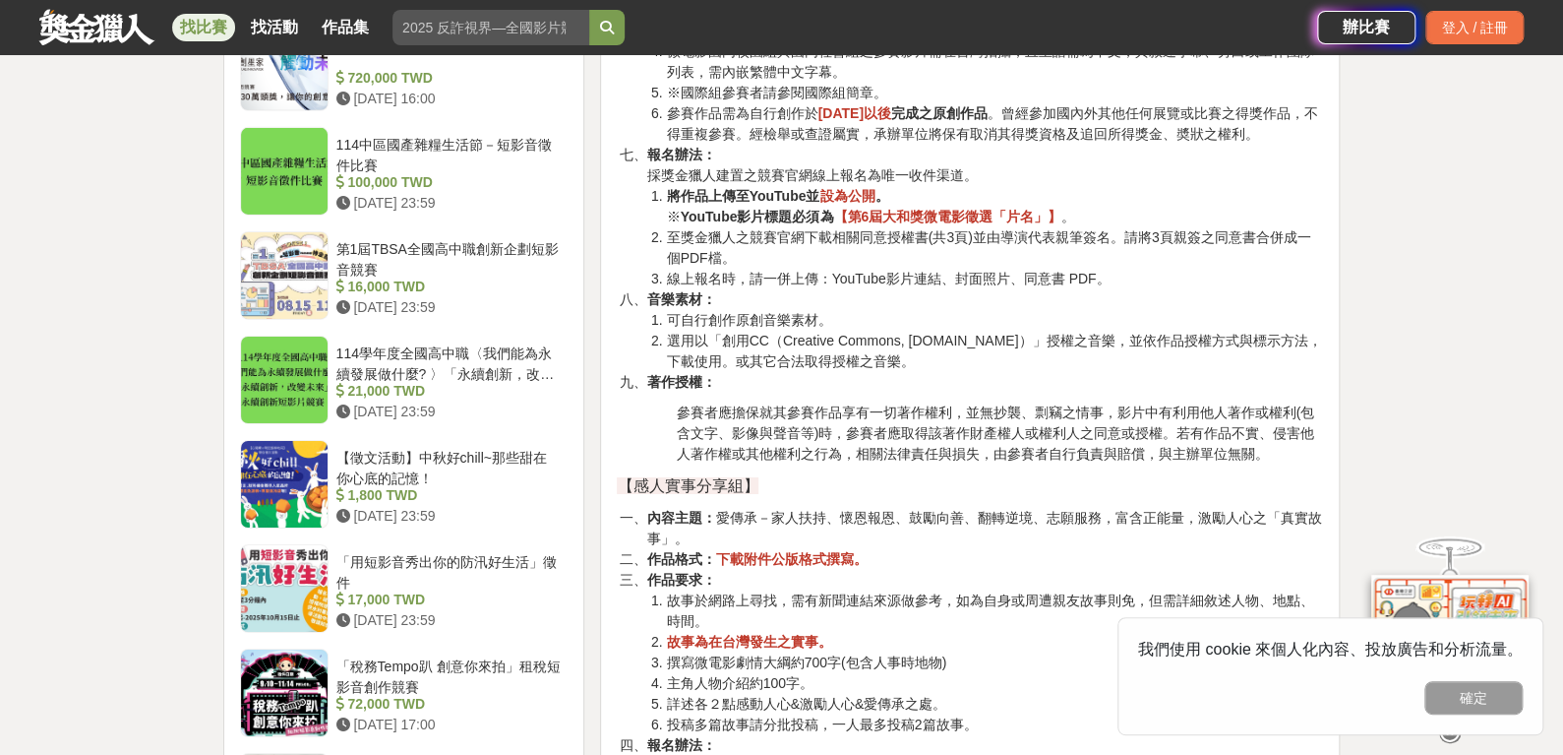
scroll to position [3186, 0]
drag, startPoint x: 1015, startPoint y: 386, endPoint x: 1153, endPoint y: 421, distance: 142.2
click at [1091, 472] on div "本次第六屆新增微電影亞洲國際組( International Category) ！ 👇國際組比賽，詳細辦法看這裡👇 International Catego…" at bounding box center [970, 81] width 706 height 5178
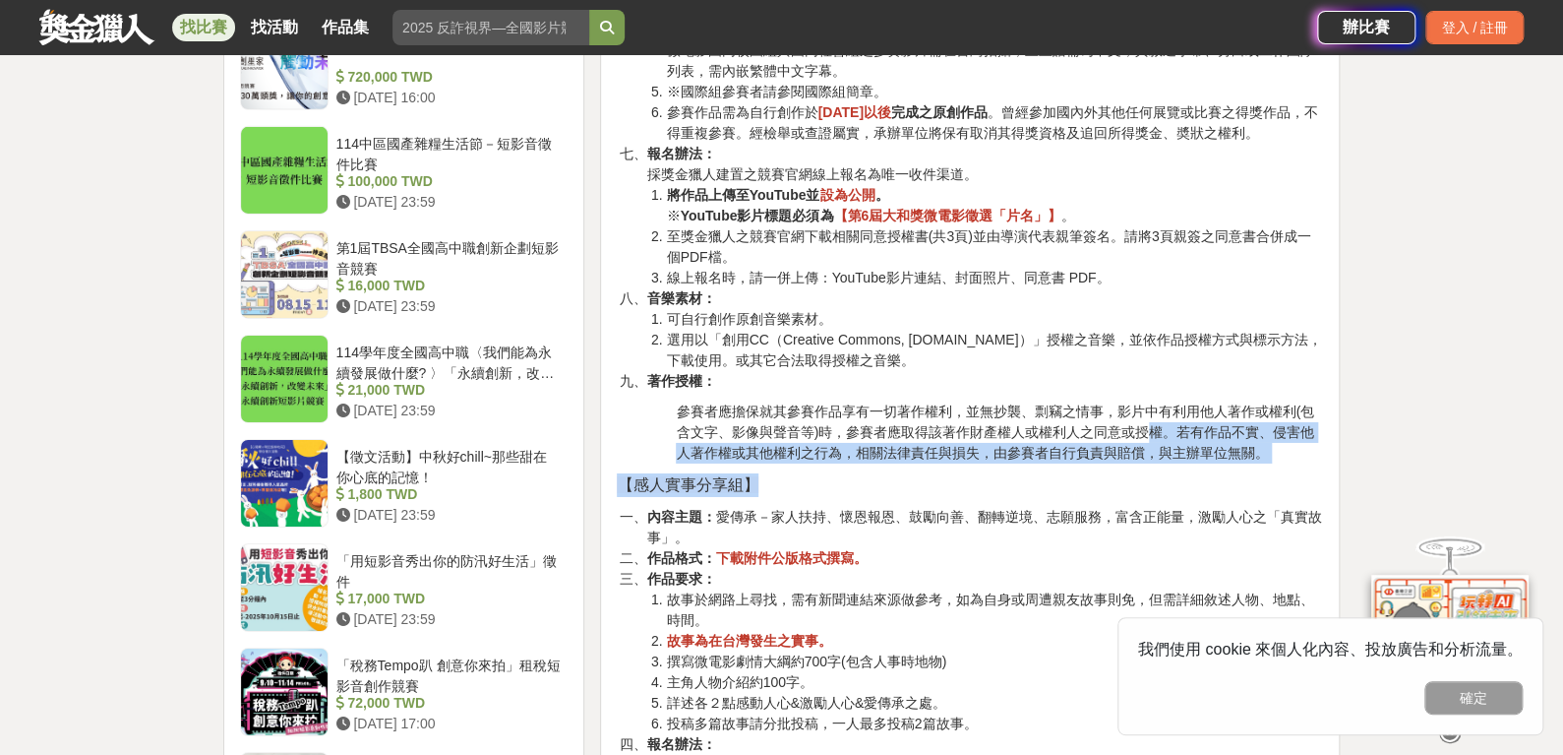
drag, startPoint x: 1153, startPoint y: 421, endPoint x: 1197, endPoint y: 481, distance: 74.6
click at [1197, 481] on div "本次第六屆新增微電影亞洲國際組( International Category) ！ 👇國際組比賽，詳細辦法看這裡👇 International Catego…" at bounding box center [970, 81] width 706 height 5178
click at [1210, 473] on p "【感人實事分享組】" at bounding box center [970, 485] width 706 height 24
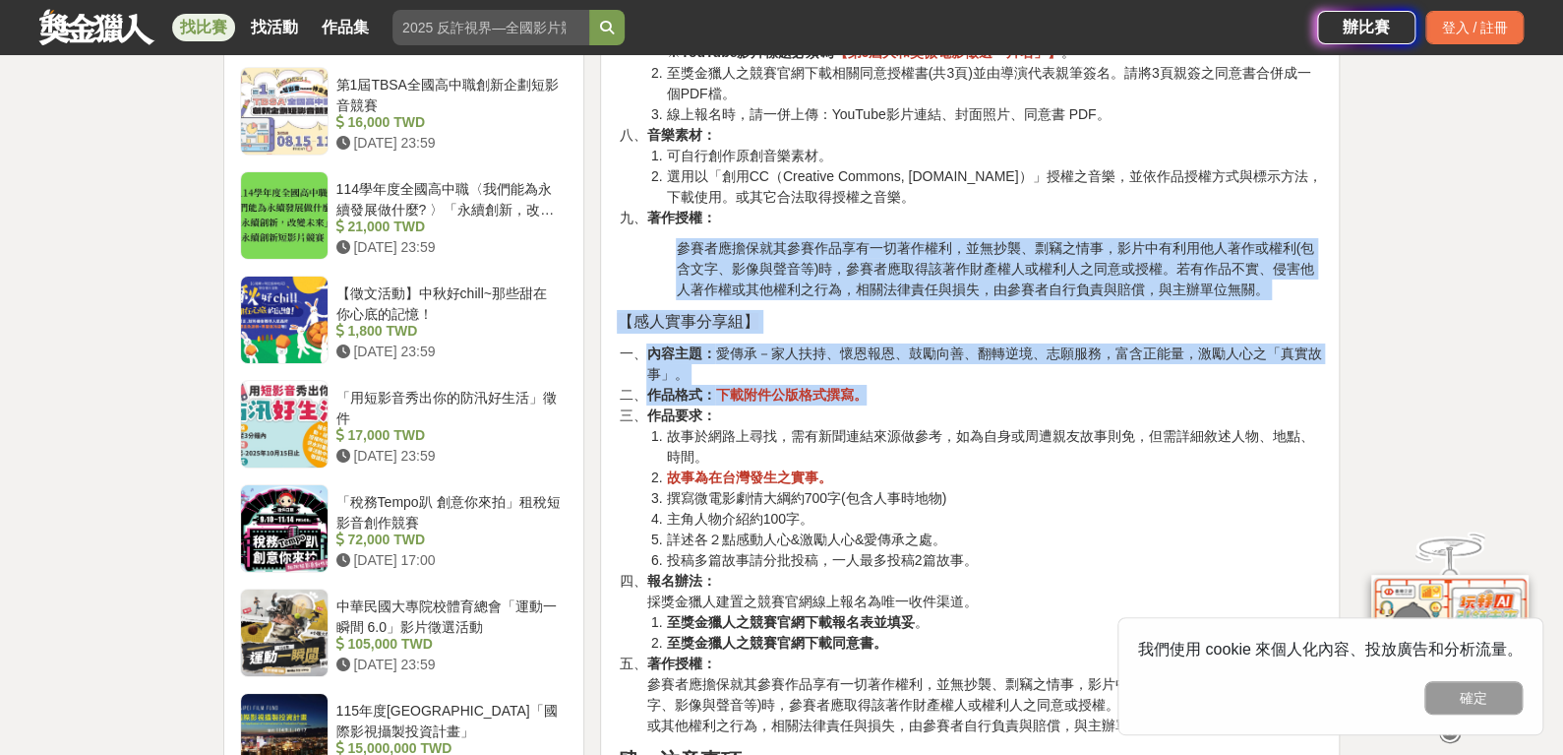
scroll to position [3351, 0]
drag, startPoint x: 1067, startPoint y: 221, endPoint x: 1048, endPoint y: 562, distance: 340.9
click at [1048, 562] on li "投稿多篇故事請分批投稿，一人最多投稿2篇故事。" at bounding box center [994, 559] width 657 height 21
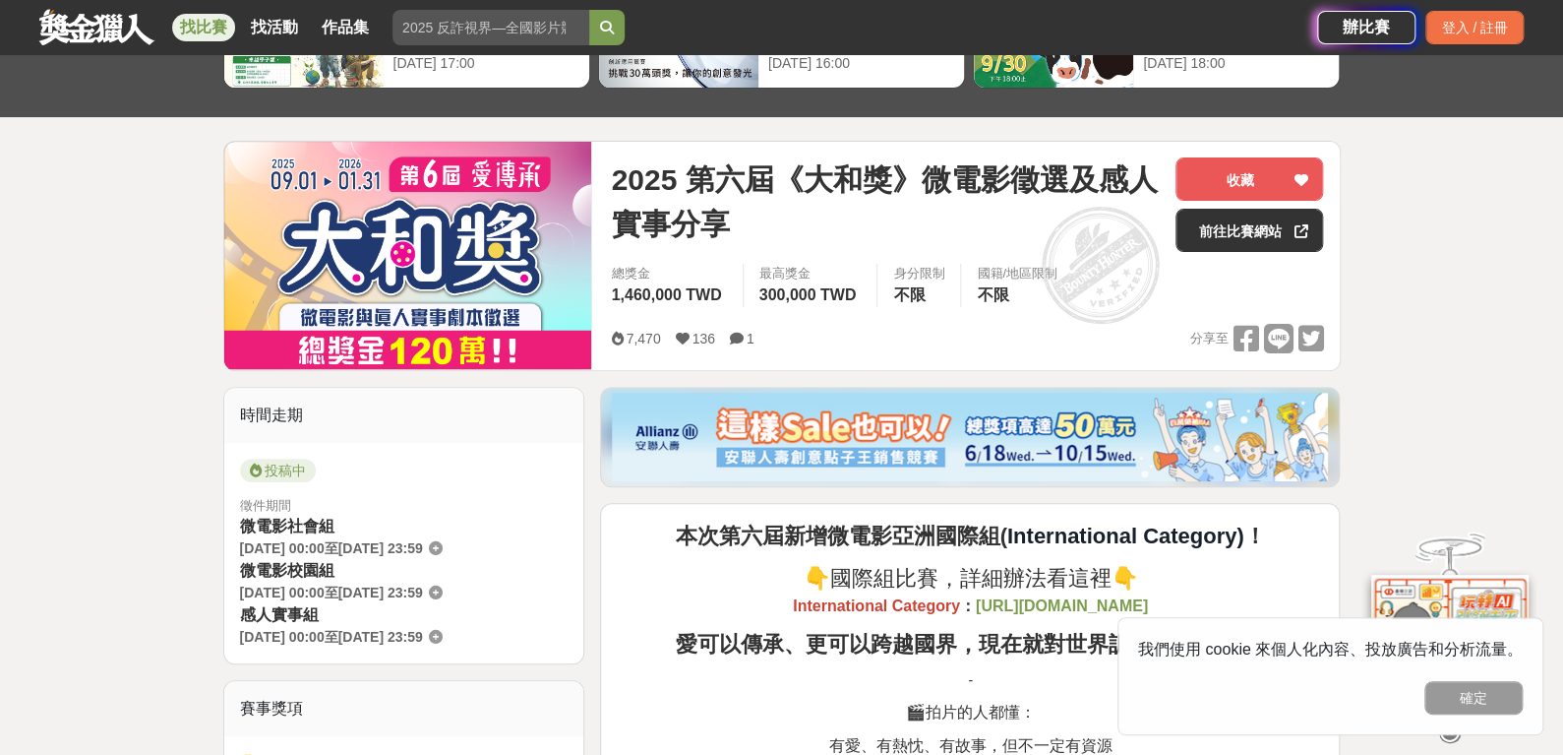
scroll to position [0, 0]
